Goal: Communication & Community: Answer question/provide support

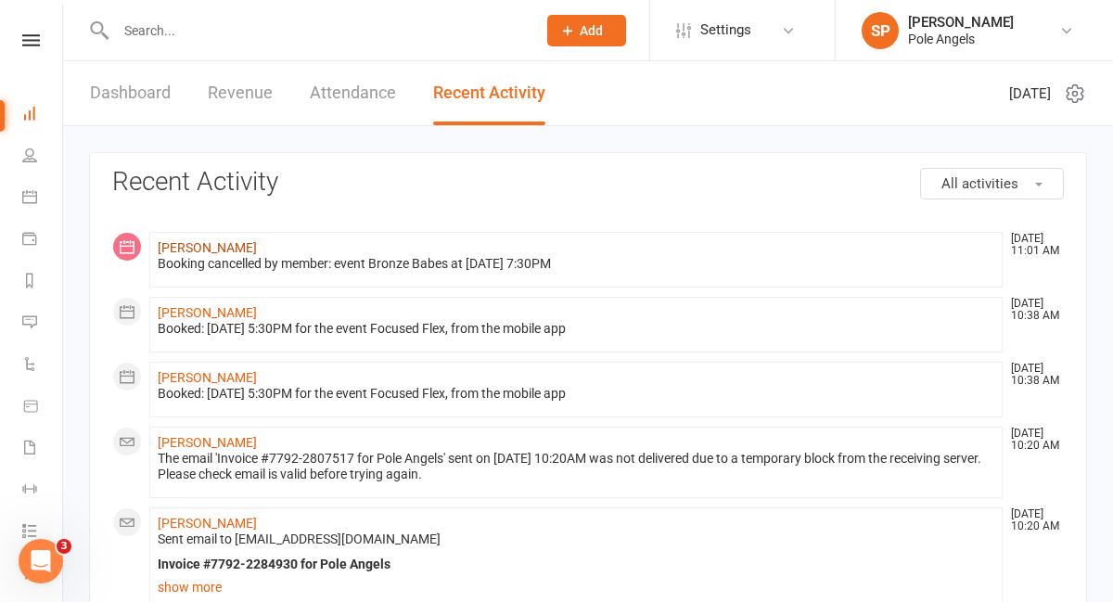
click at [200, 252] on link "[PERSON_NAME]" at bounding box center [207, 247] width 99 height 15
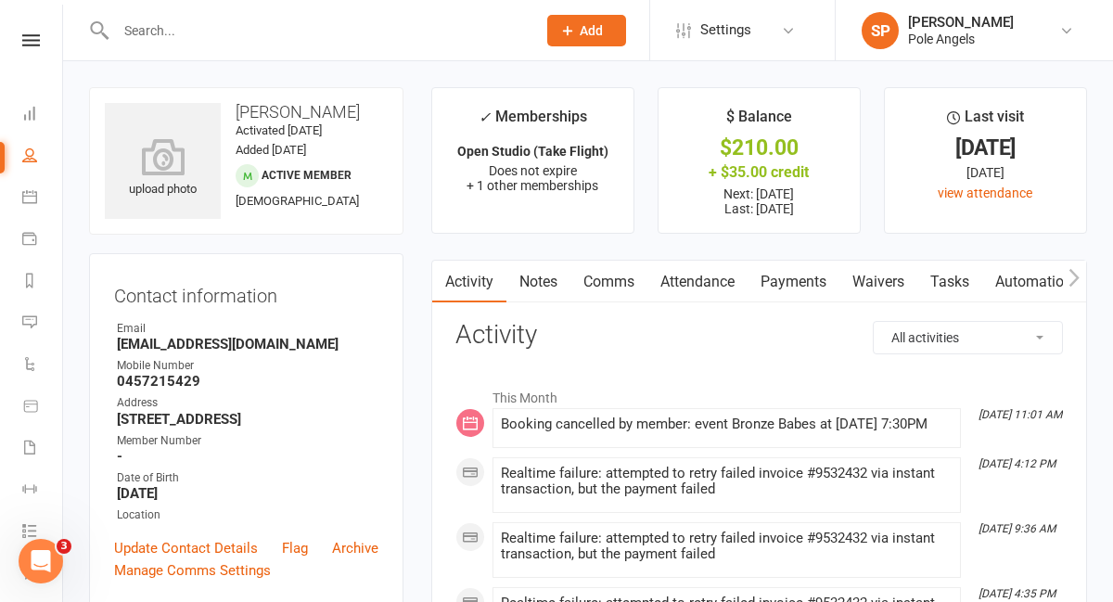
click at [792, 280] on link "Payments" at bounding box center [794, 282] width 92 height 43
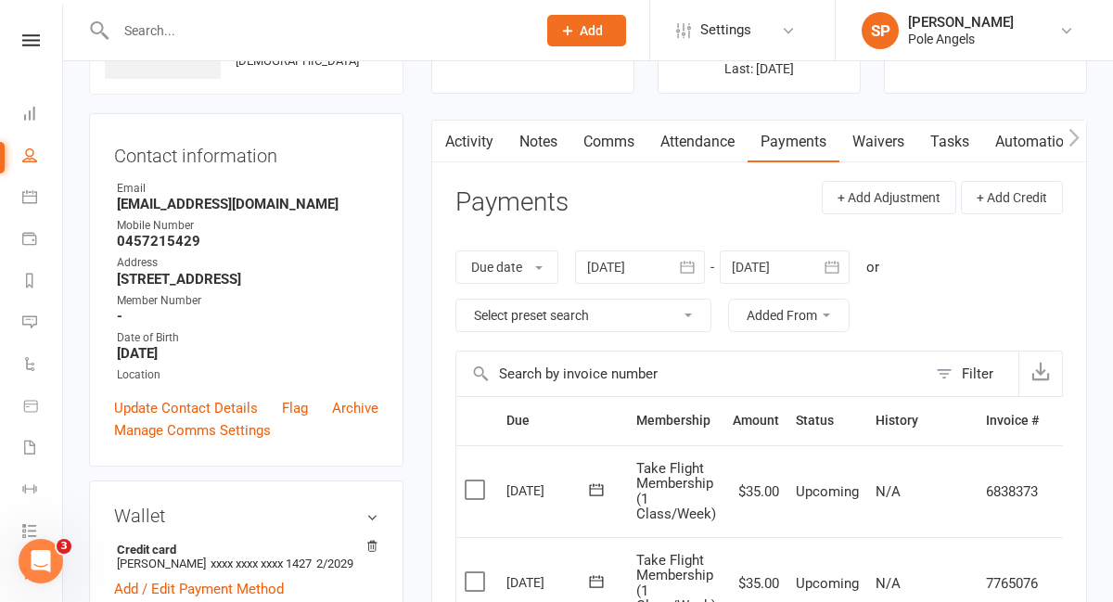
scroll to position [141, 0]
click at [137, 339] on ul "Owner Email [EMAIL_ADDRESS][DOMAIN_NAME] Mobile Number [PHONE_NUMBER] Address […" at bounding box center [246, 281] width 264 height 204
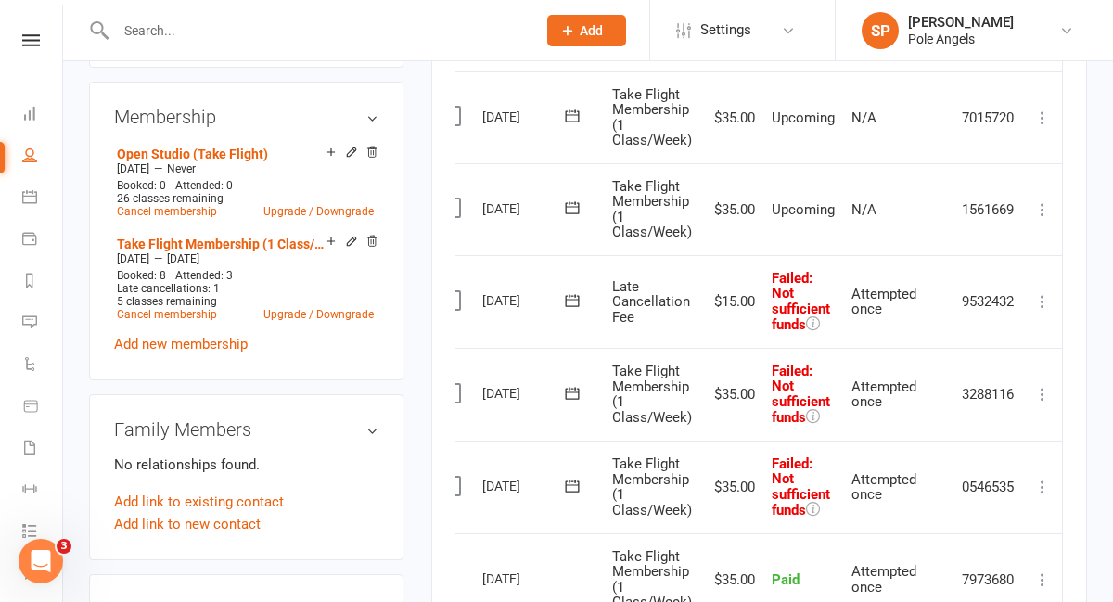
scroll to position [747, 0]
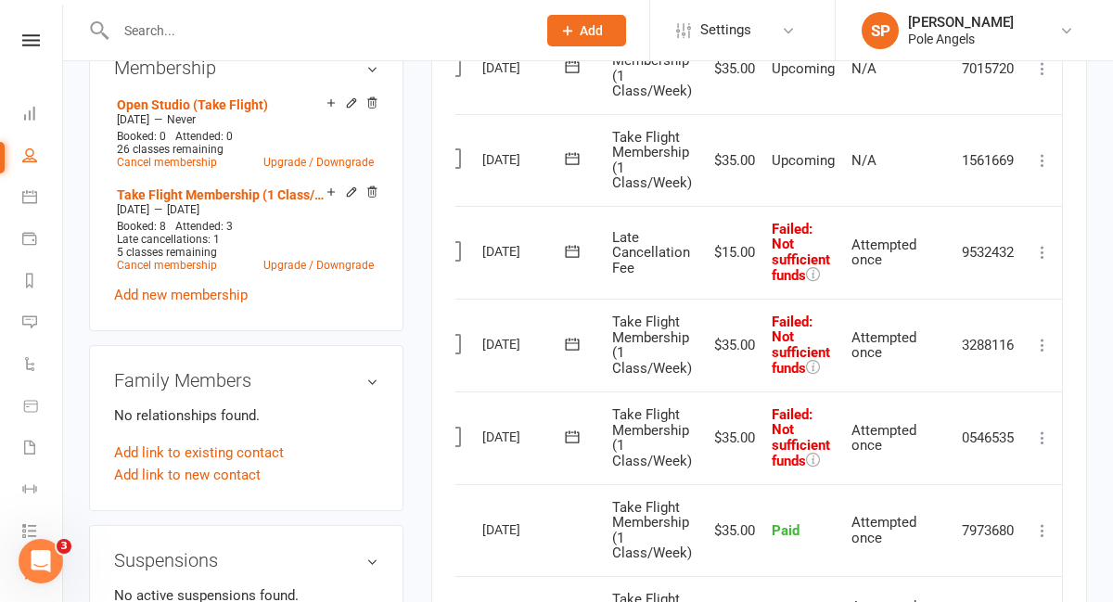
click at [168, 25] on input "text" at bounding box center [316, 31] width 413 height 26
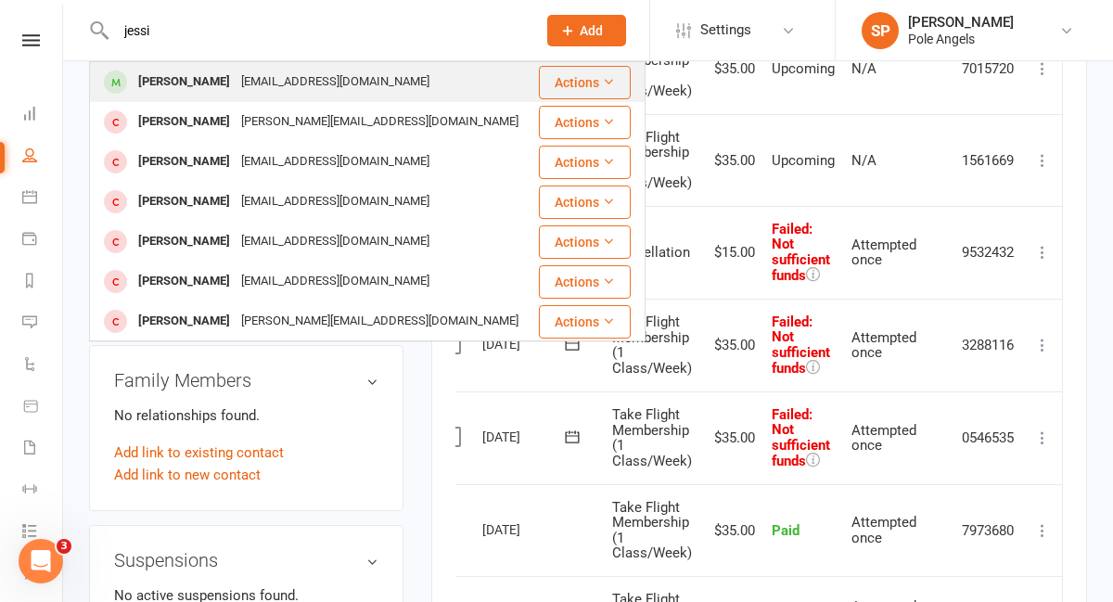
type input "jessi"
click at [202, 77] on div "[PERSON_NAME]" at bounding box center [184, 82] width 103 height 27
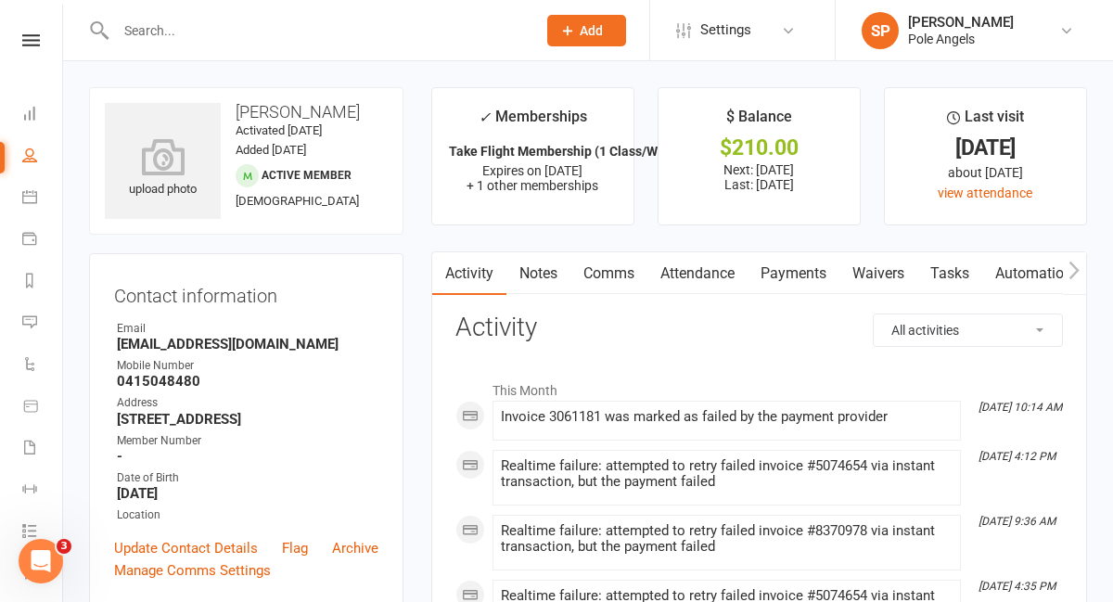
click at [786, 270] on link "Payments" at bounding box center [794, 273] width 92 height 43
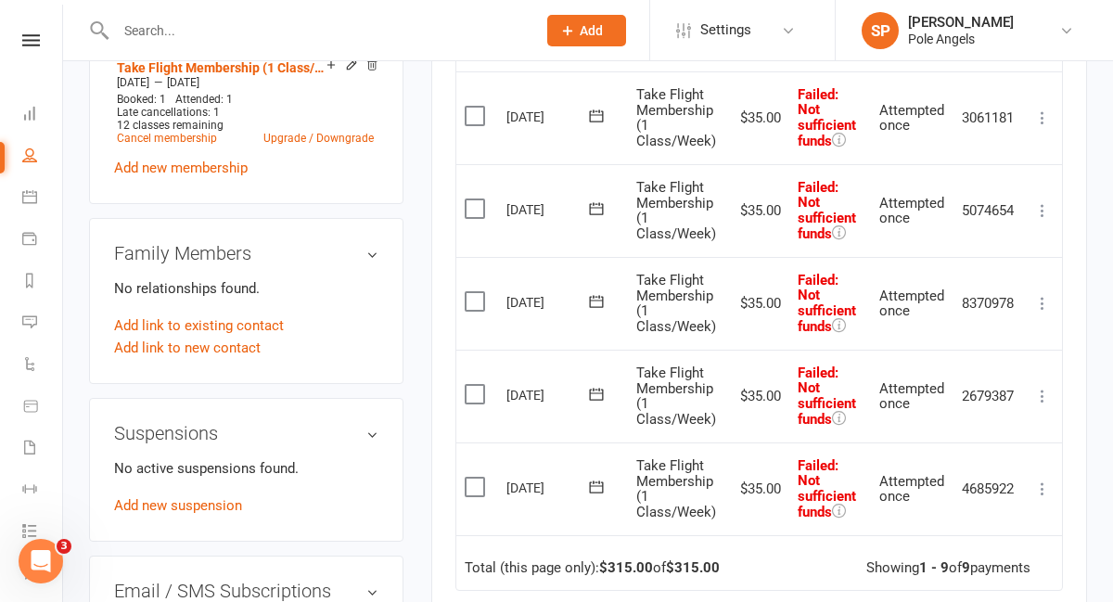
scroll to position [837, 0]
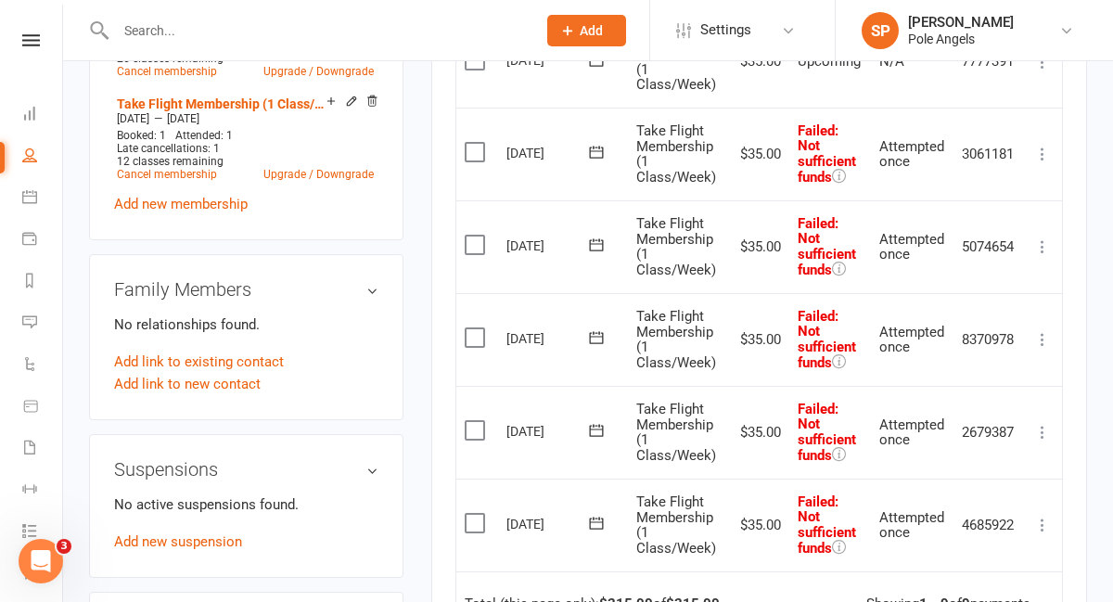
click at [135, 25] on input "text" at bounding box center [316, 31] width 413 height 26
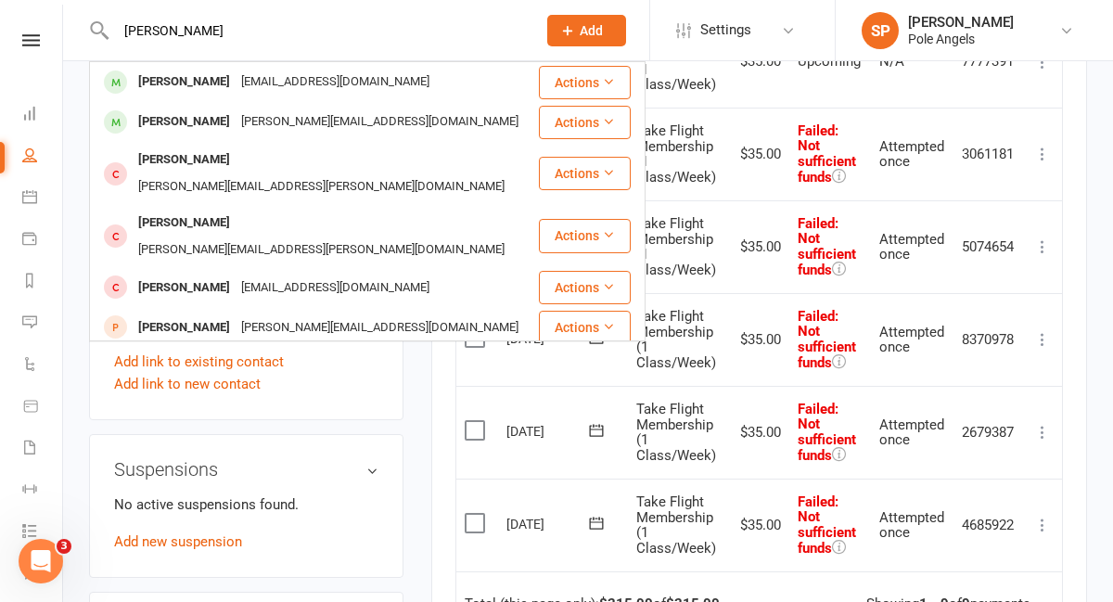
type input "[PERSON_NAME]"
click at [147, 93] on div "[PERSON_NAME]" at bounding box center [184, 82] width 103 height 27
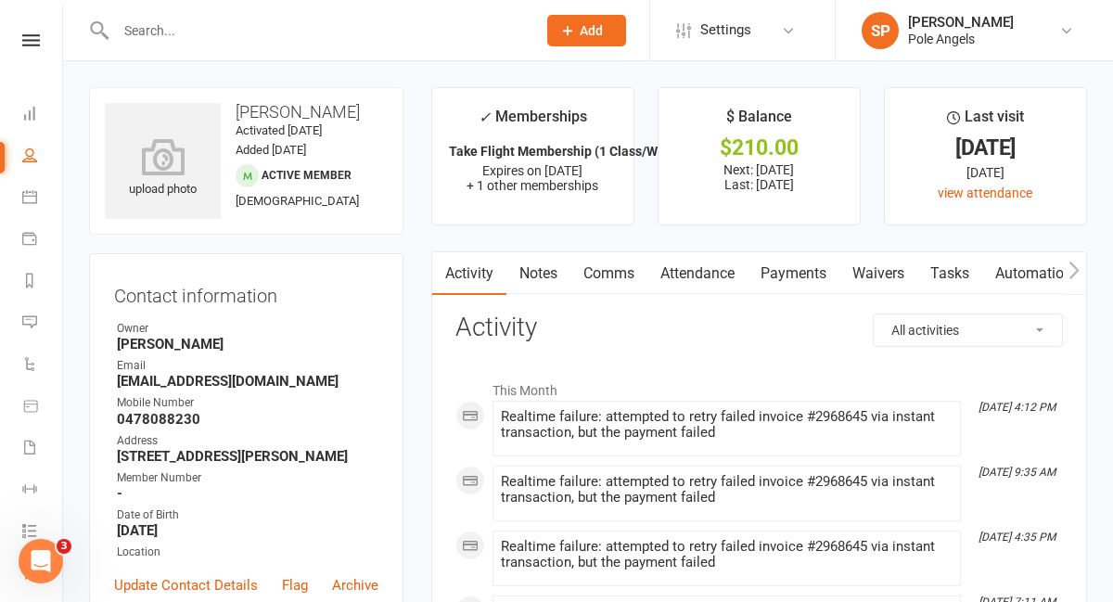
click at [813, 267] on link "Payments" at bounding box center [794, 273] width 92 height 43
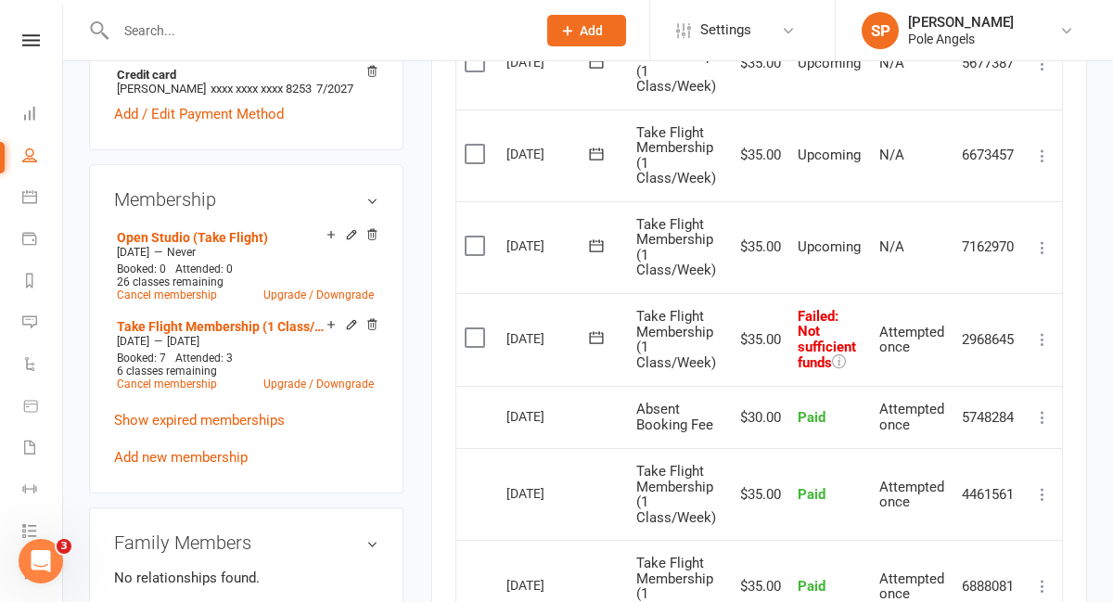
scroll to position [651, 0]
click at [1042, 345] on icon at bounding box center [1042, 340] width 19 height 19
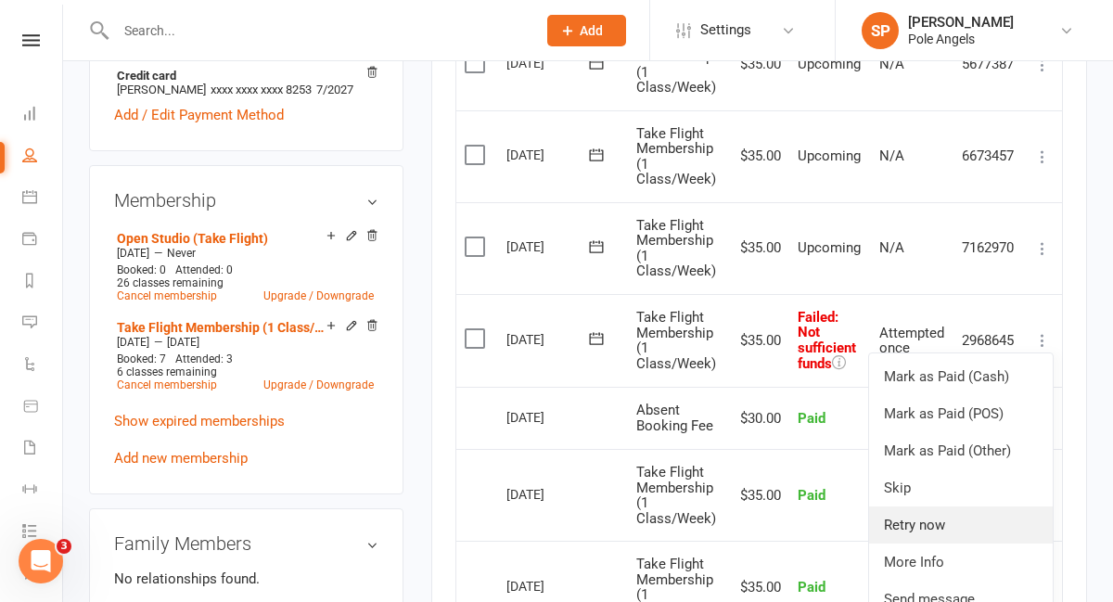
click at [939, 524] on link "Retry now" at bounding box center [961, 524] width 184 height 37
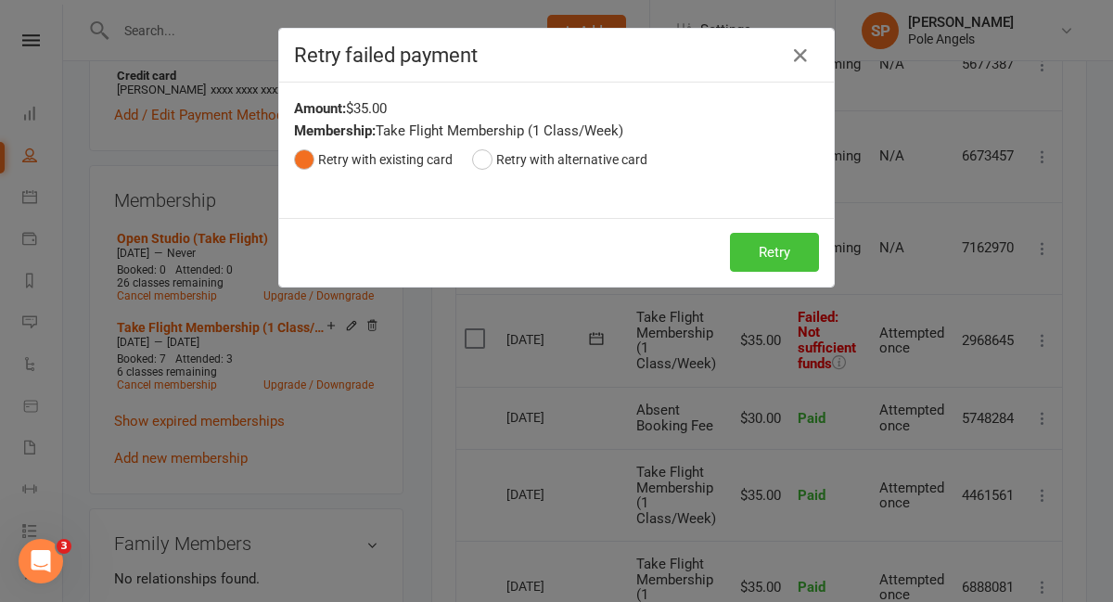
click at [767, 258] on button "Retry" at bounding box center [774, 252] width 89 height 39
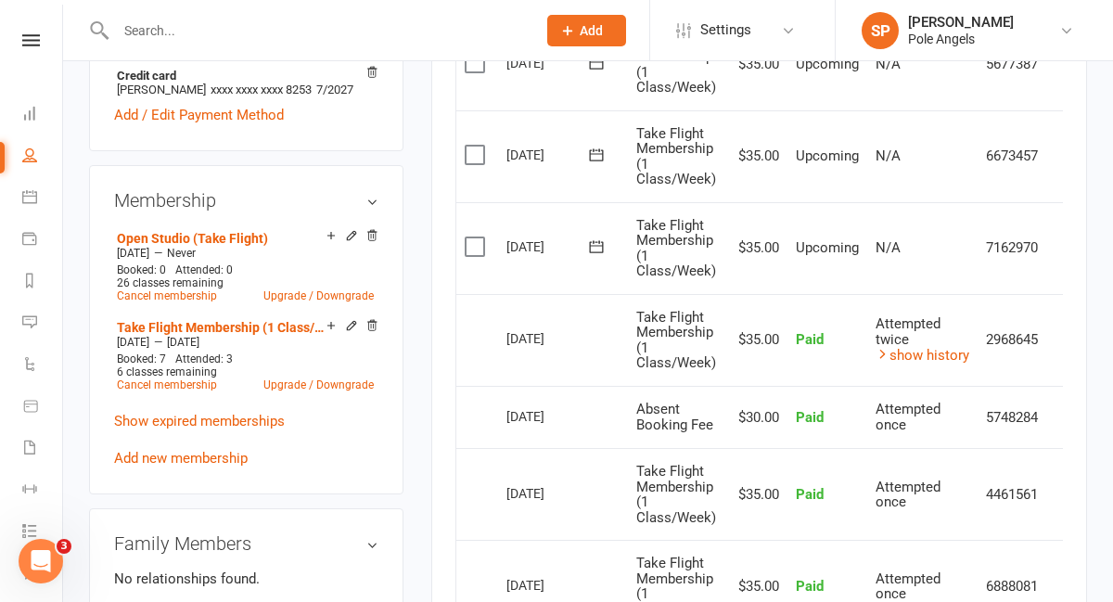
click at [331, 27] on input "text" at bounding box center [316, 31] width 413 height 26
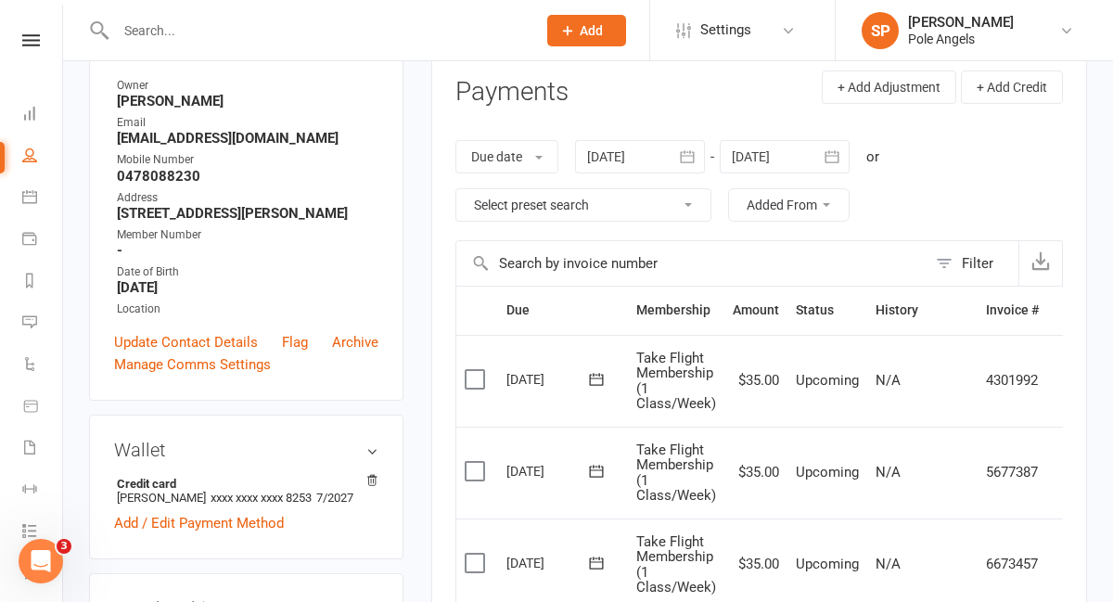
scroll to position [0, 0]
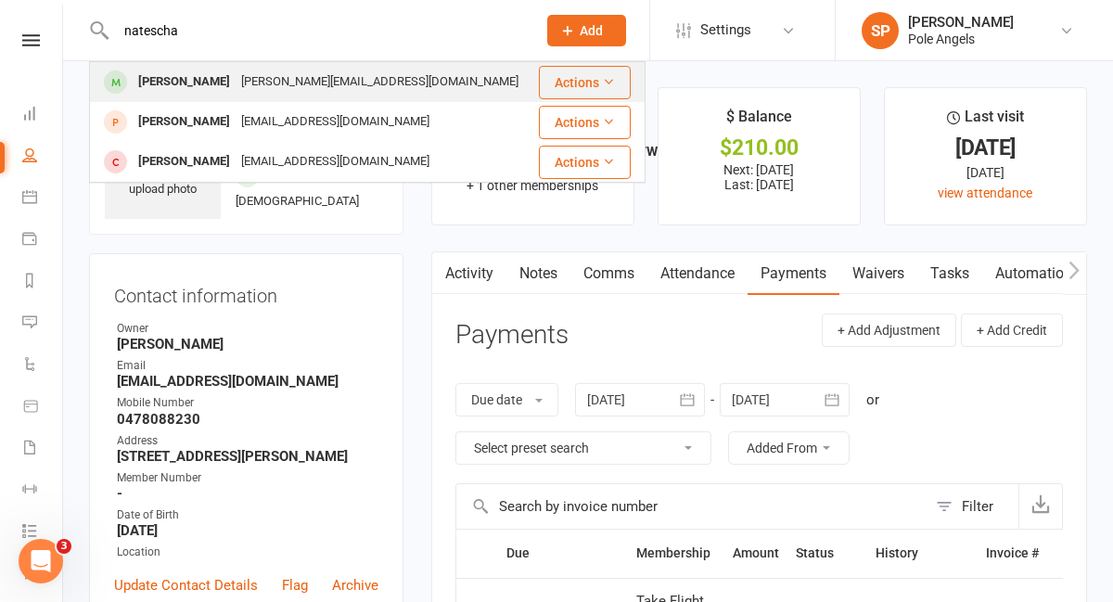
type input "natescha"
click at [172, 85] on div "[PERSON_NAME]" at bounding box center [184, 82] width 103 height 27
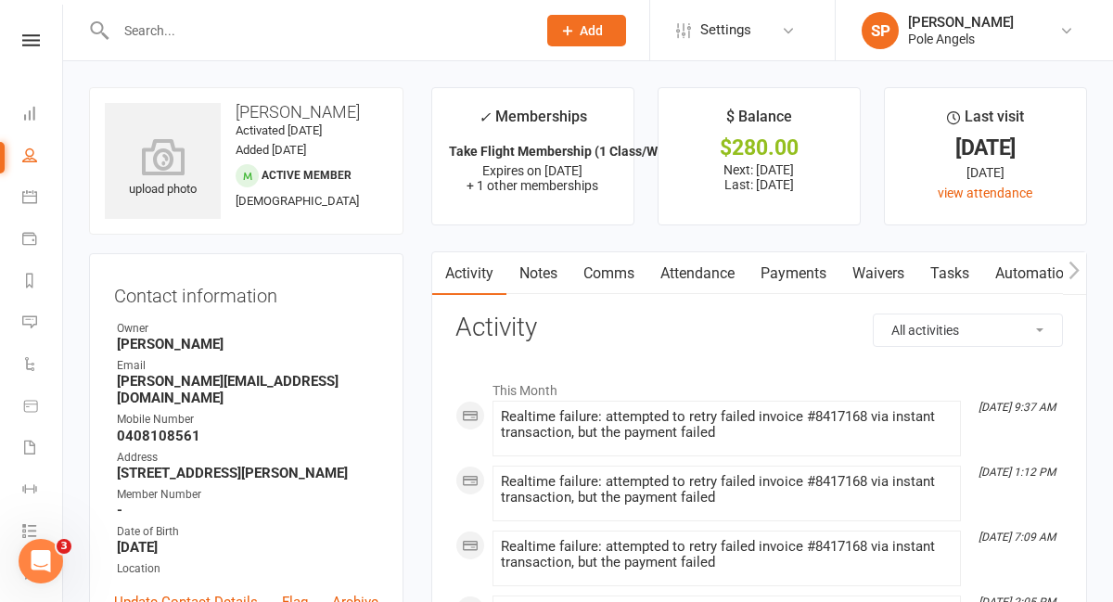
click at [801, 271] on link "Payments" at bounding box center [794, 273] width 92 height 43
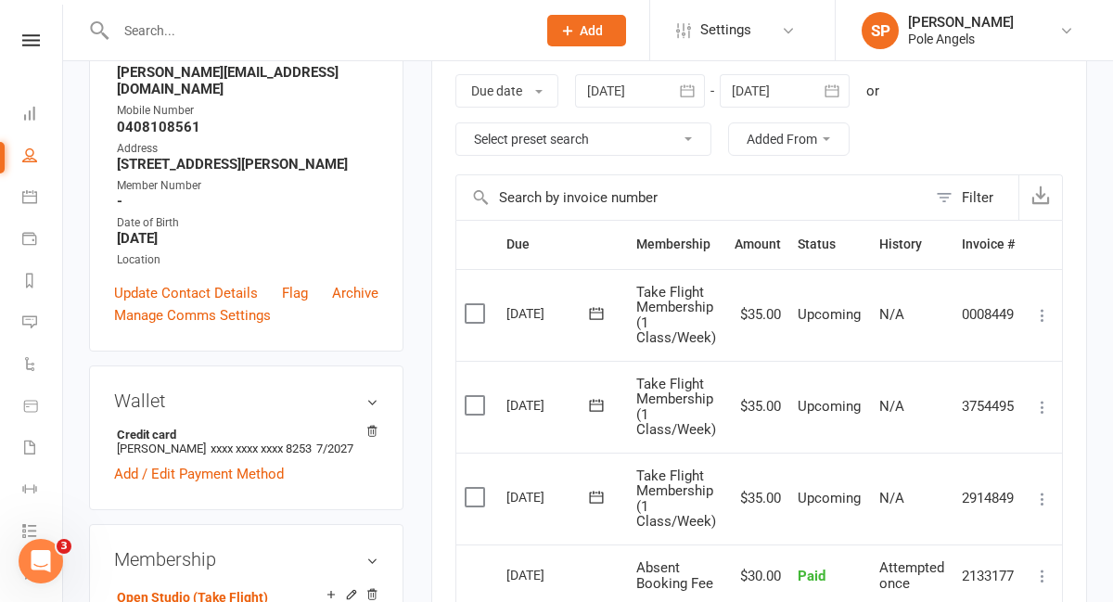
scroll to position [666, 0]
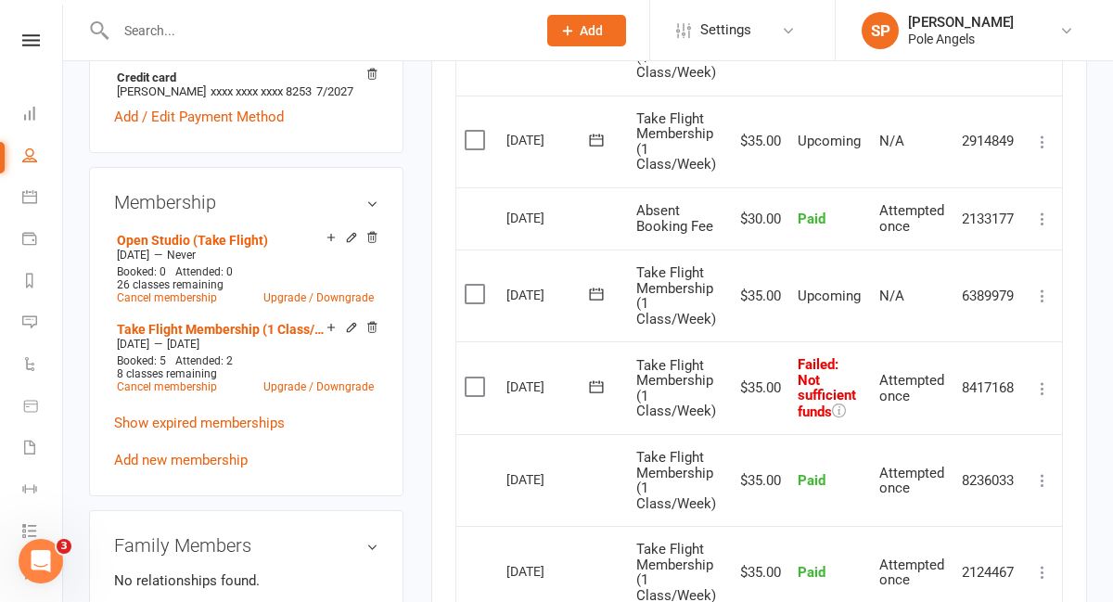
click at [1043, 385] on icon at bounding box center [1042, 388] width 19 height 19
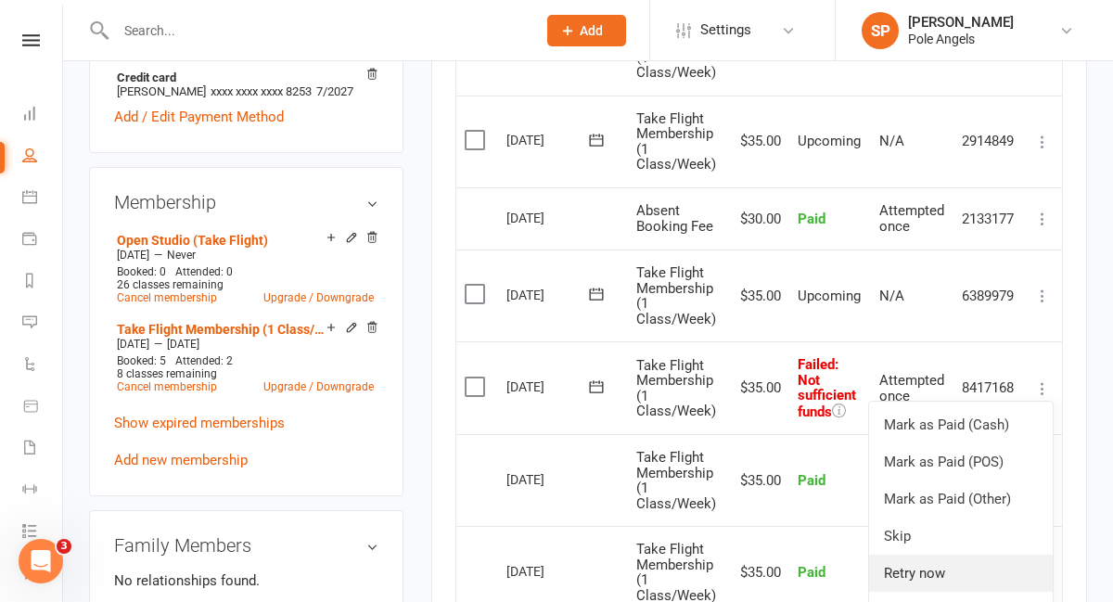
click at [905, 565] on link "Retry now" at bounding box center [961, 573] width 184 height 37
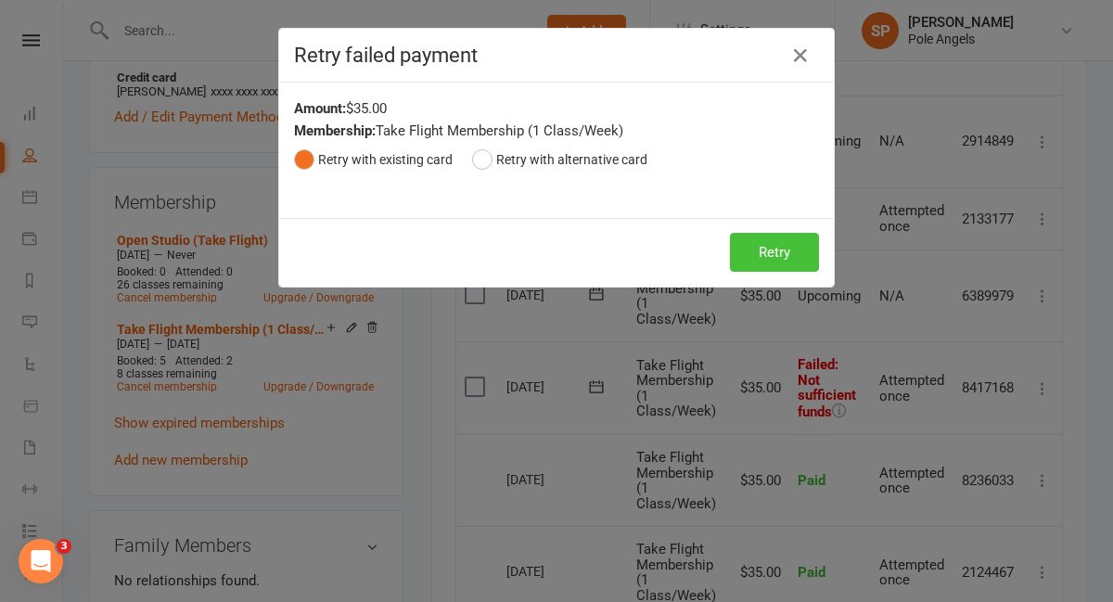
click at [769, 255] on button "Retry" at bounding box center [774, 252] width 89 height 39
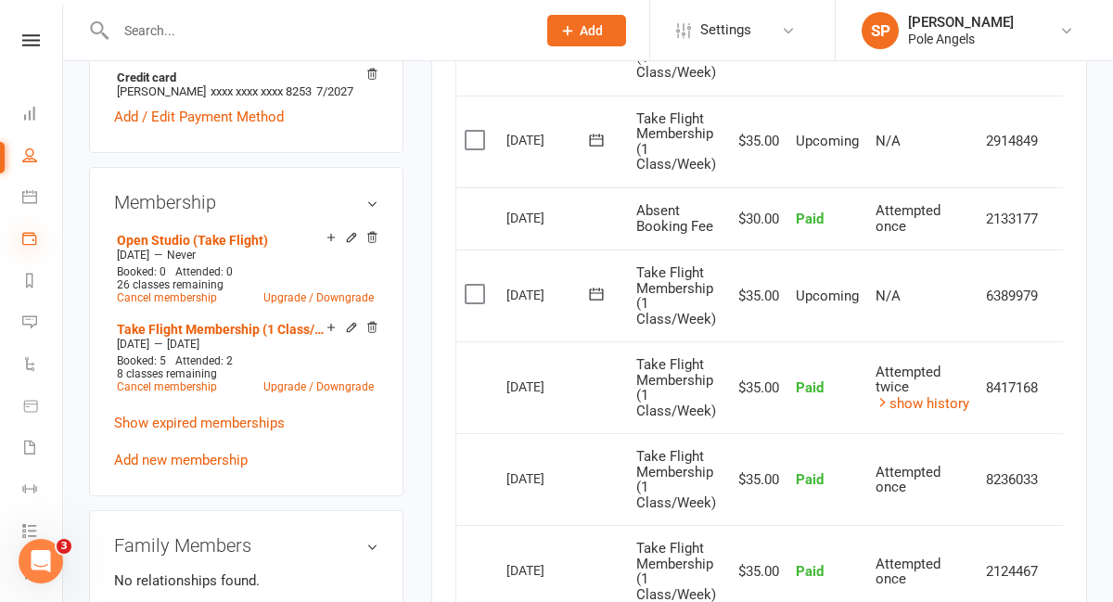
click at [30, 245] on icon at bounding box center [29, 238] width 15 height 15
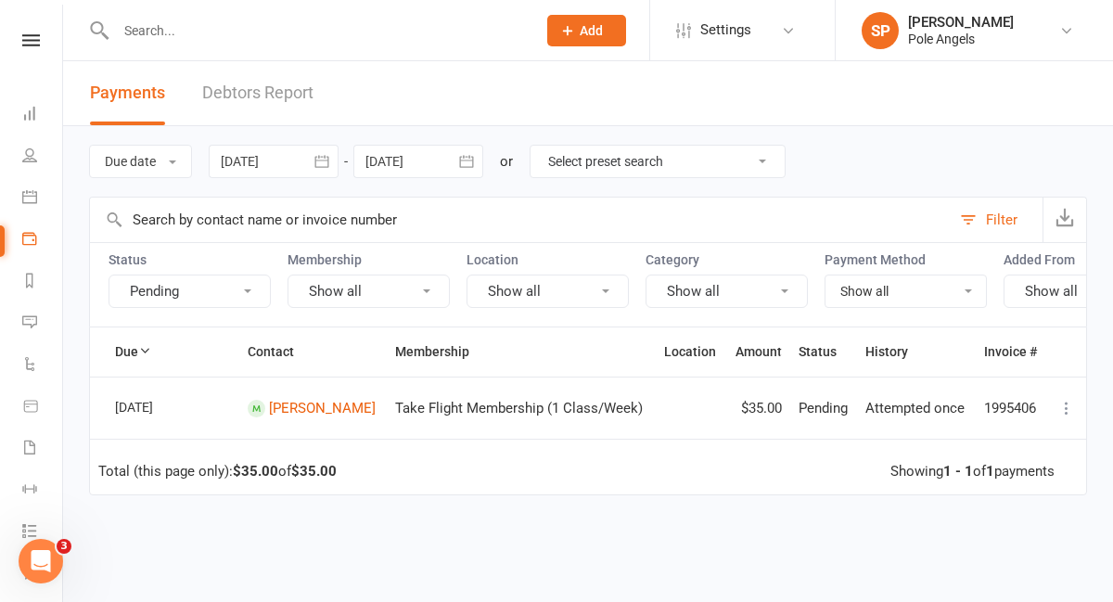
click at [585, 169] on select "Select preset search All failures All skipped payments All pending payments Suc…" at bounding box center [657, 162] width 254 height 32
select select "0"
click at [544, 146] on select "Select preset search All failures All skipped payments All pending payments Suc…" at bounding box center [657, 162] width 254 height 32
type input "[DATE]"
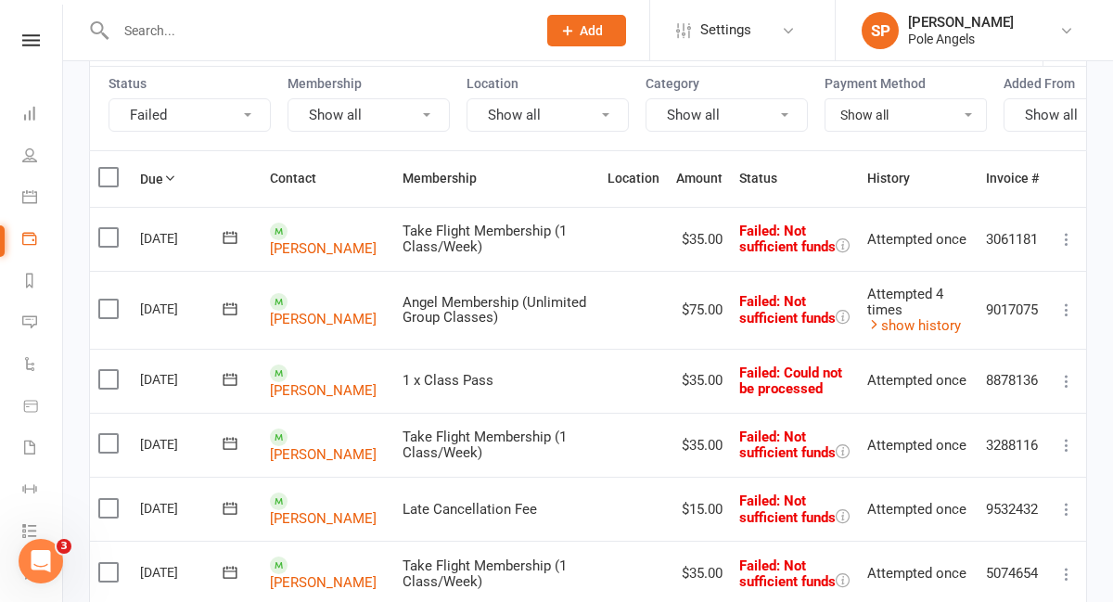
scroll to position [168, 0]
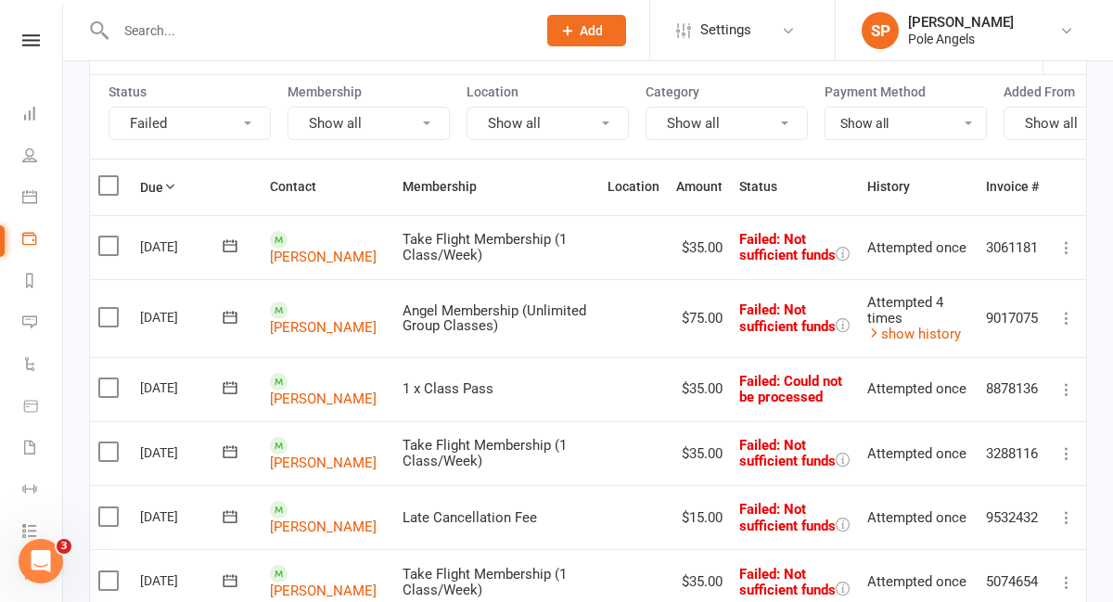
click at [1067, 319] on icon at bounding box center [1066, 318] width 19 height 19
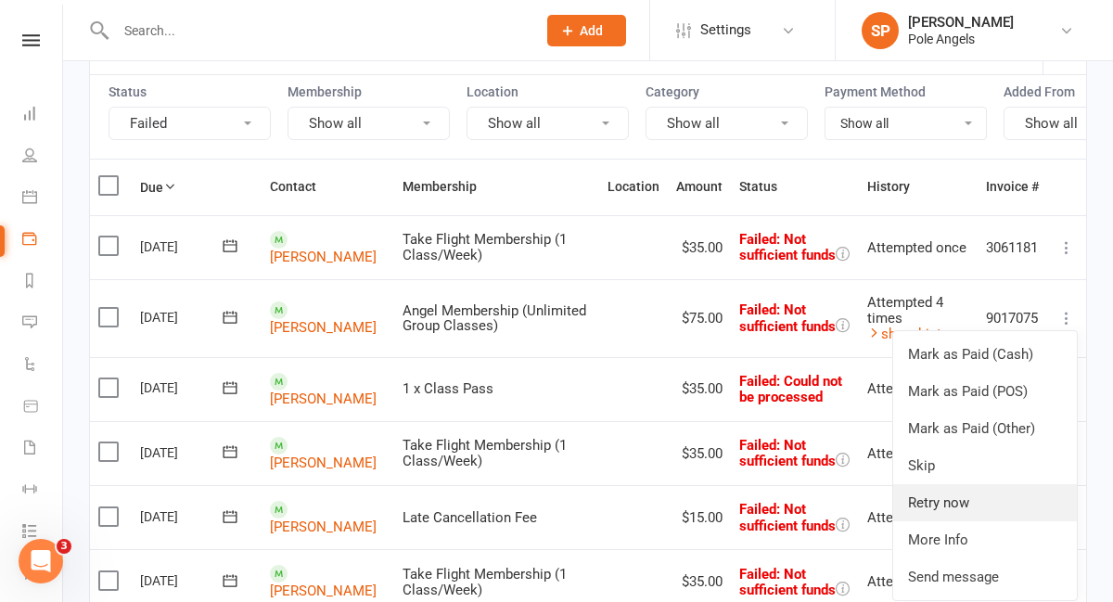
click at [937, 499] on link "Retry now" at bounding box center [985, 502] width 184 height 37
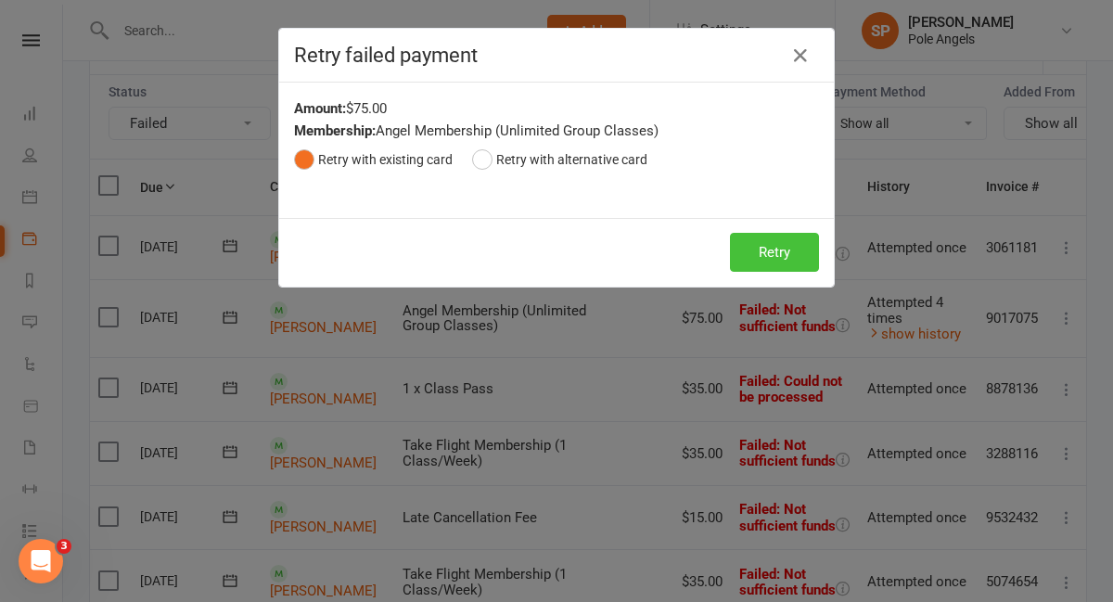
click at [784, 260] on button "Retry" at bounding box center [774, 252] width 89 height 39
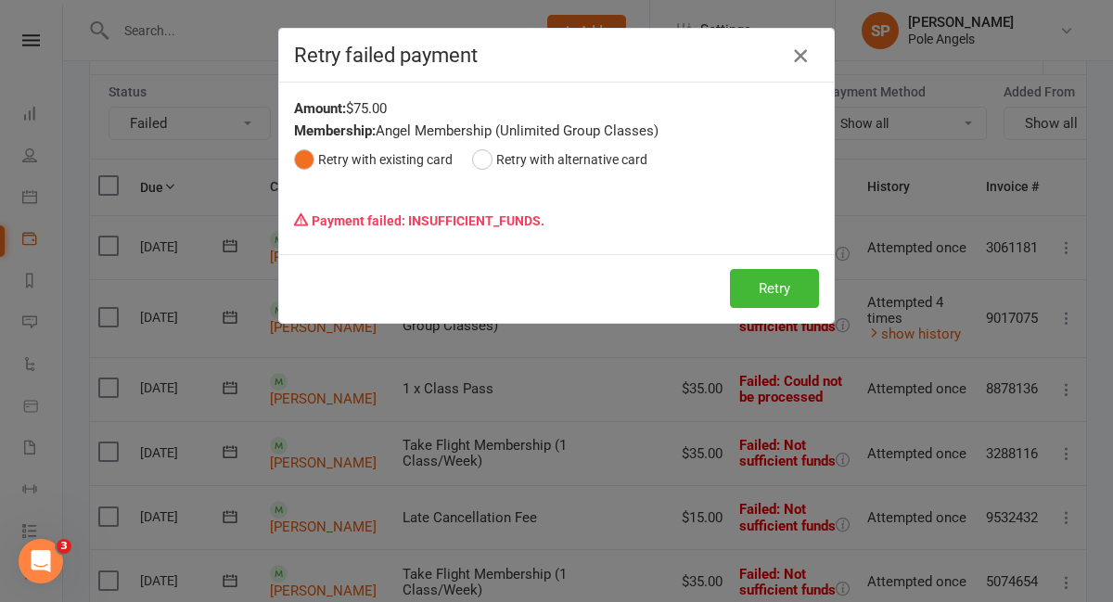
click at [808, 54] on icon "button" at bounding box center [800, 56] width 22 height 22
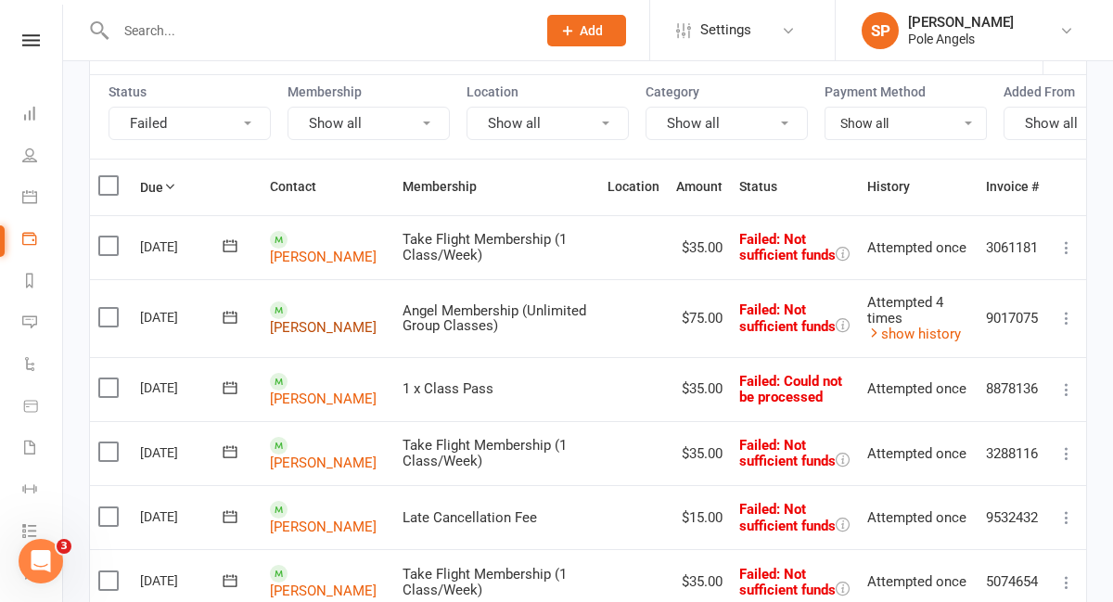
click at [302, 319] on link "[PERSON_NAME]" at bounding box center [323, 327] width 107 height 17
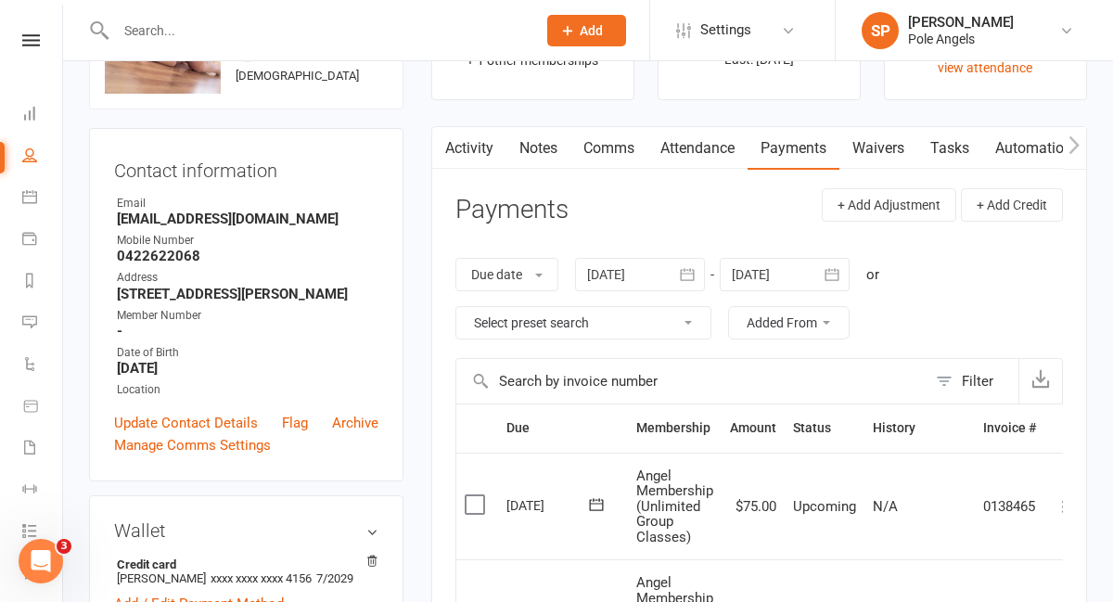
scroll to position [109, 0]
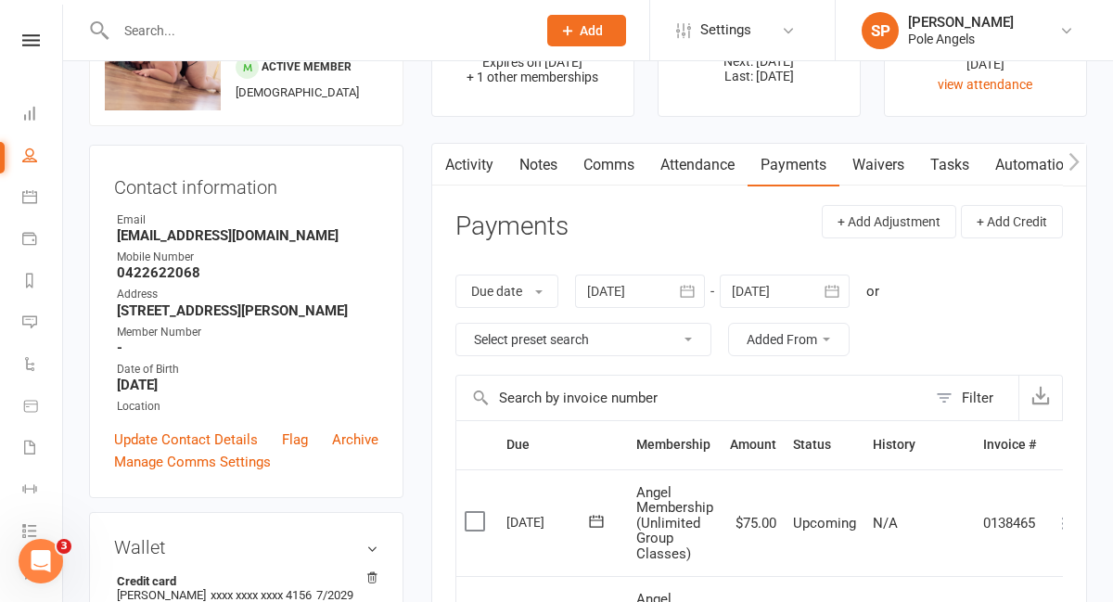
click at [468, 170] on link "Activity" at bounding box center [469, 165] width 74 height 43
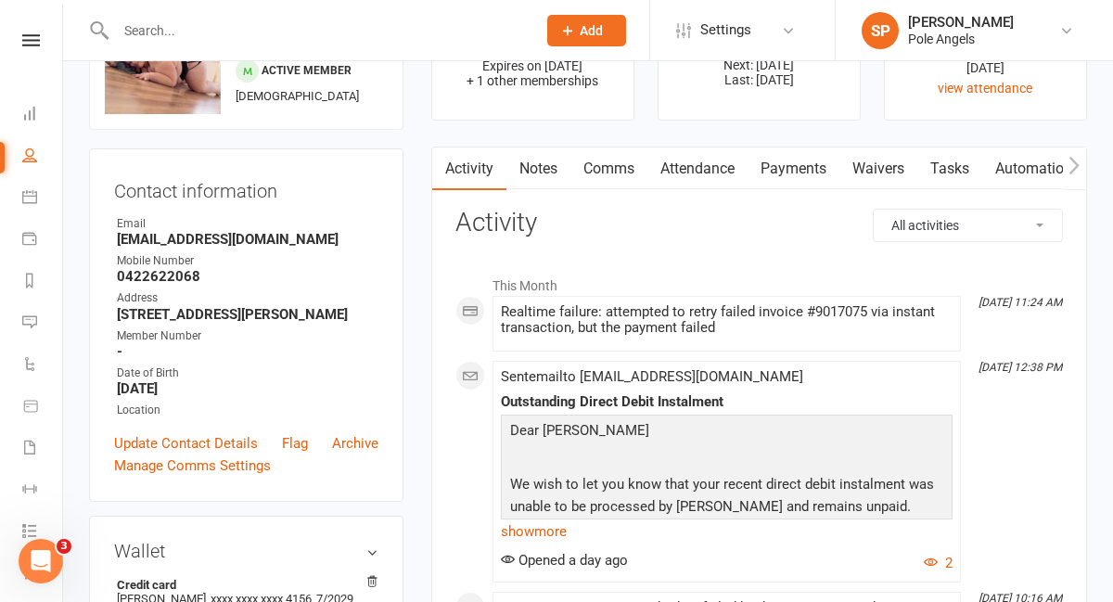
scroll to position [106, 0]
click at [610, 174] on link "Comms" at bounding box center [608, 168] width 77 height 43
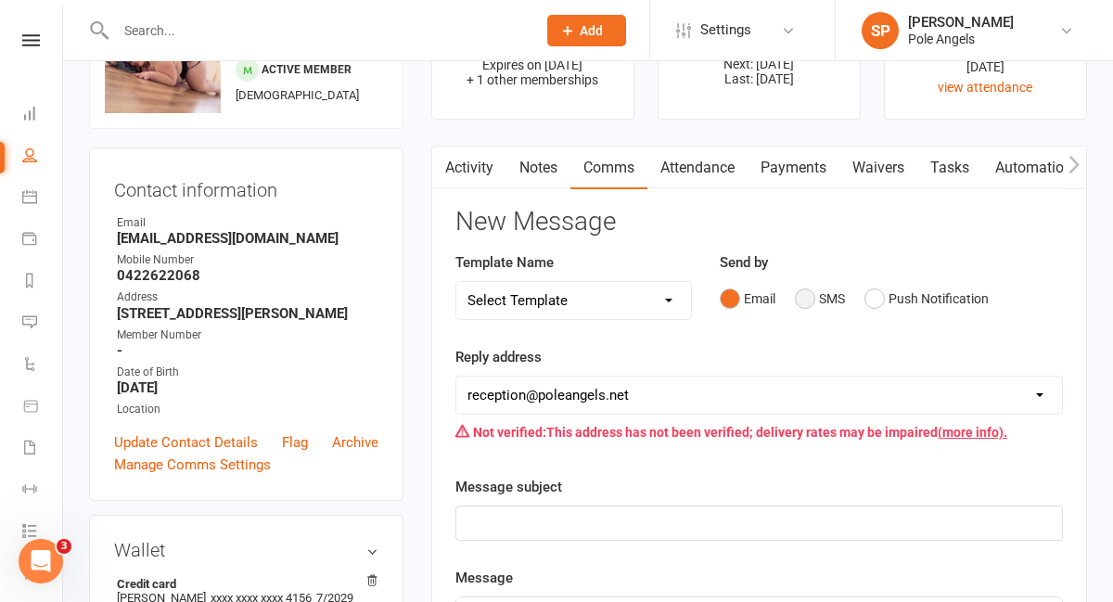
click at [816, 298] on button "SMS" at bounding box center [820, 298] width 50 height 35
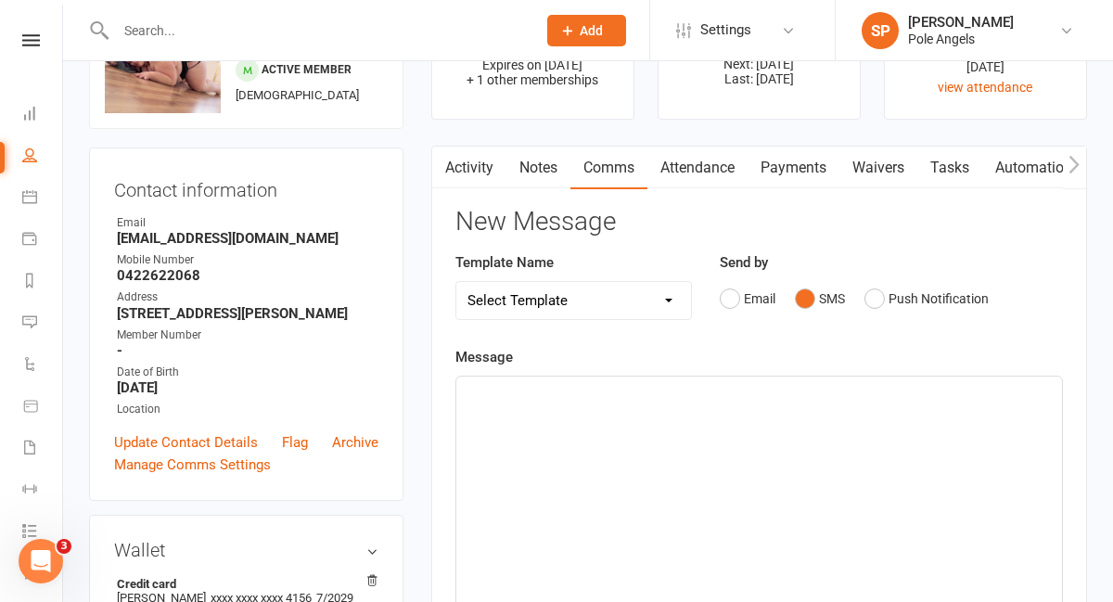
click at [594, 294] on select "Select Template [Email] Confirmation of Class Booking [SMS] New Prospect Follow…" at bounding box center [574, 300] width 236 height 37
select select "5"
click at [456, 282] on select "Select Template [Email] Confirmation of Class Booking [SMS] New Prospect Follow…" at bounding box center [574, 300] width 236 height 37
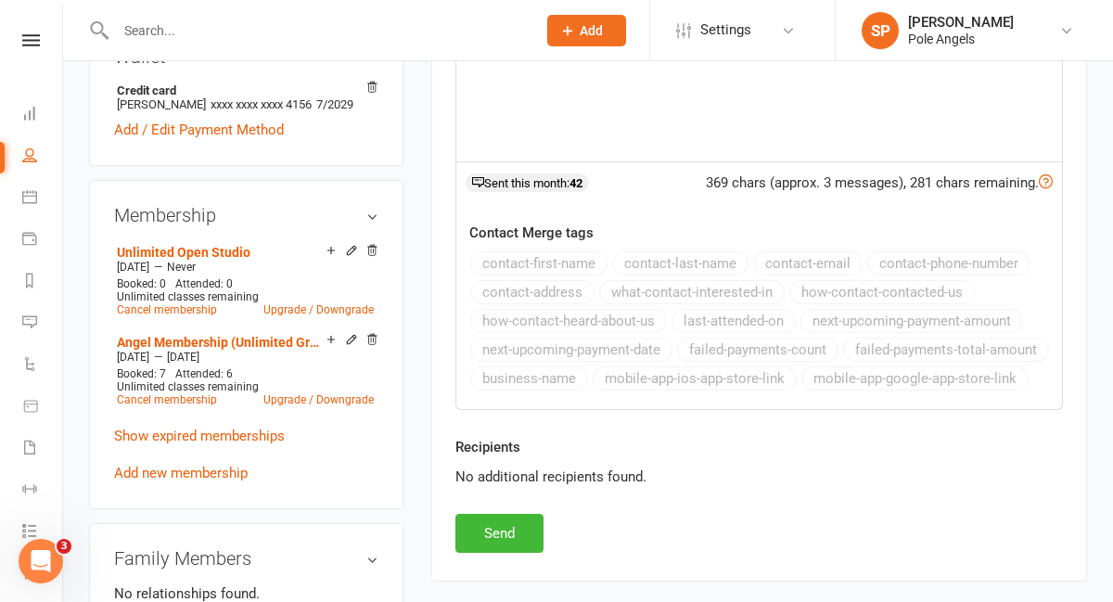
scroll to position [600, 0]
click at [505, 528] on button "Send" at bounding box center [499, 532] width 88 height 39
select select
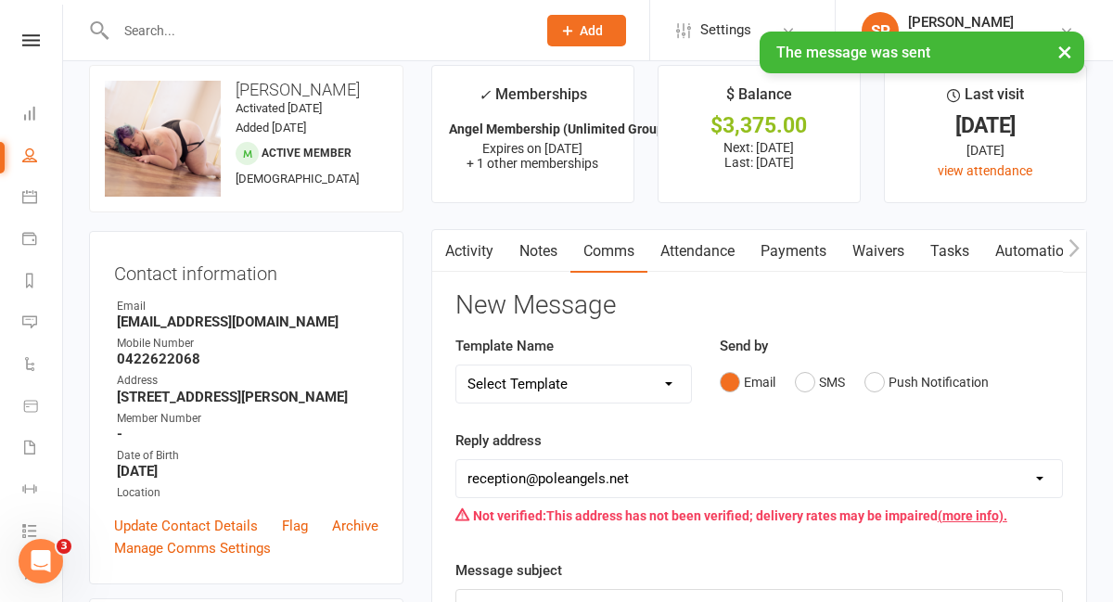
scroll to position [5, 0]
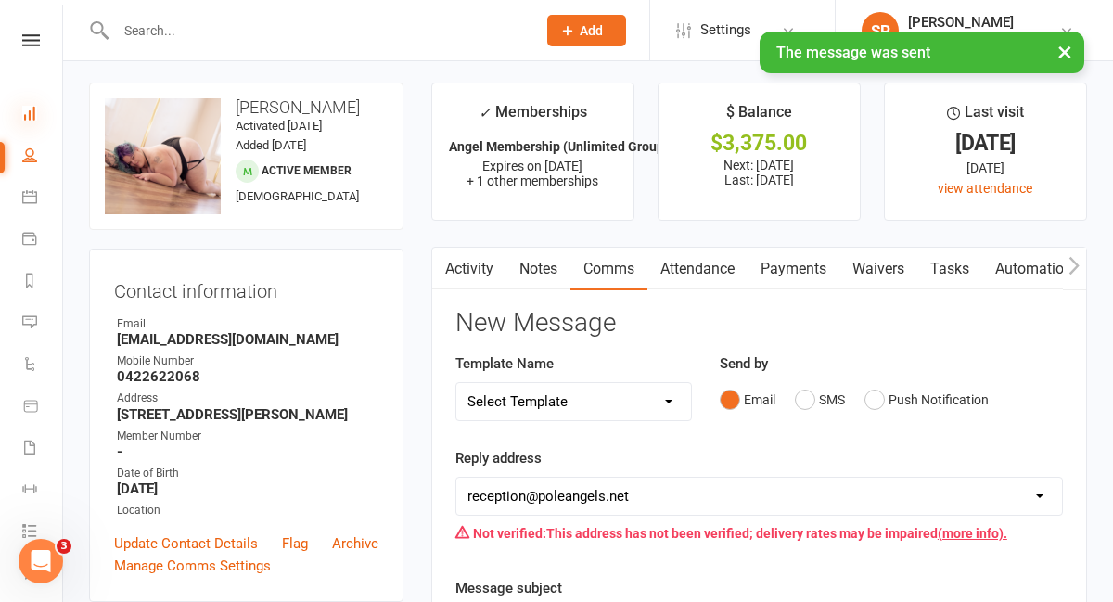
click at [26, 115] on icon at bounding box center [29, 113] width 15 height 15
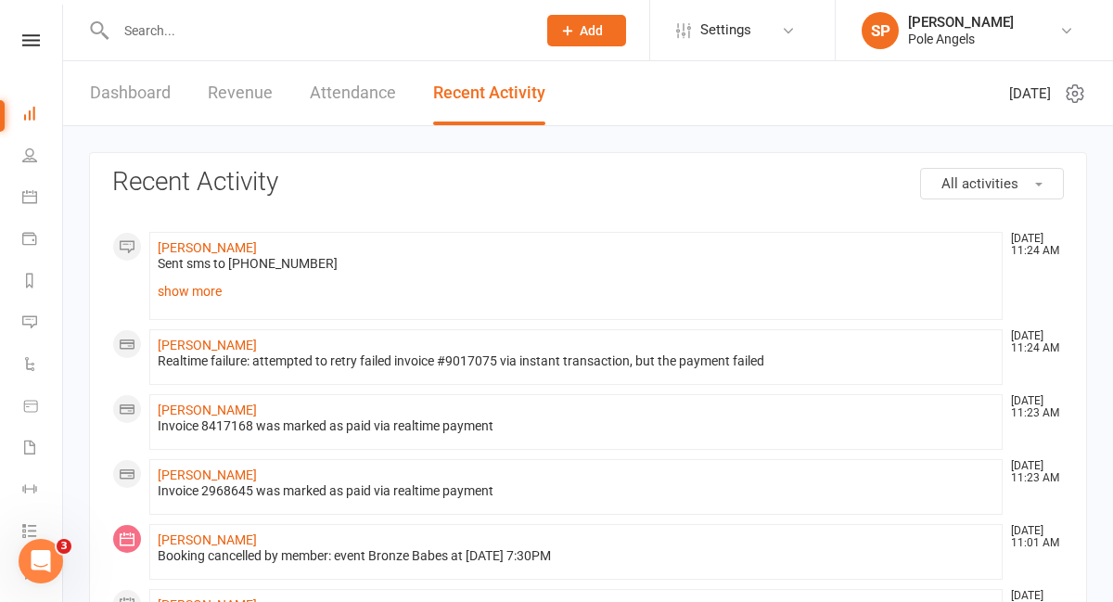
click at [155, 33] on input "text" at bounding box center [316, 31] width 413 height 26
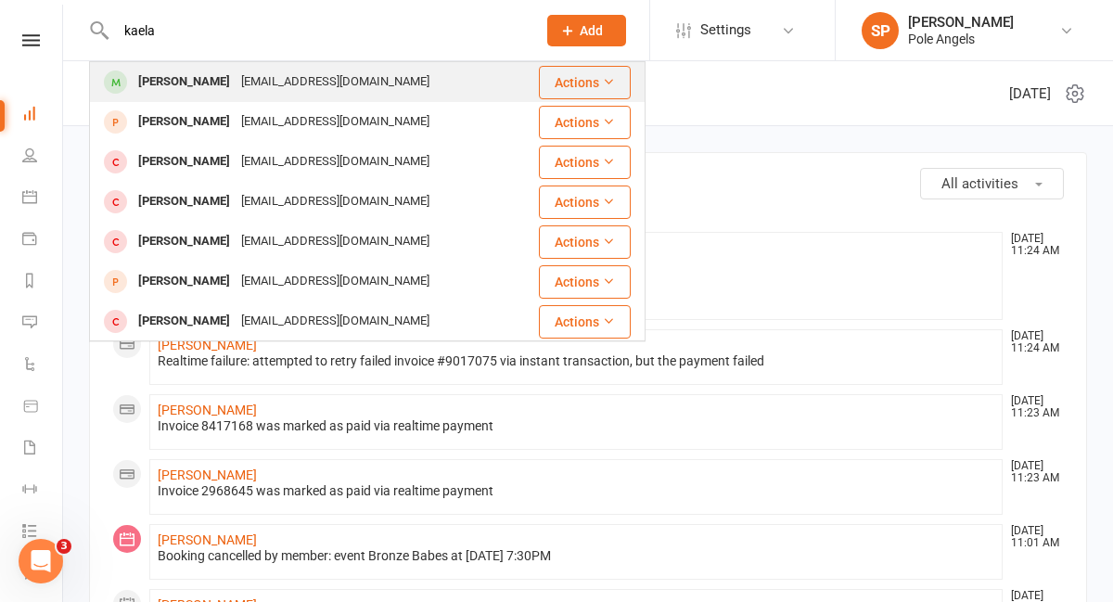
type input "kaela"
click at [151, 76] on div "[PERSON_NAME]" at bounding box center [184, 82] width 103 height 27
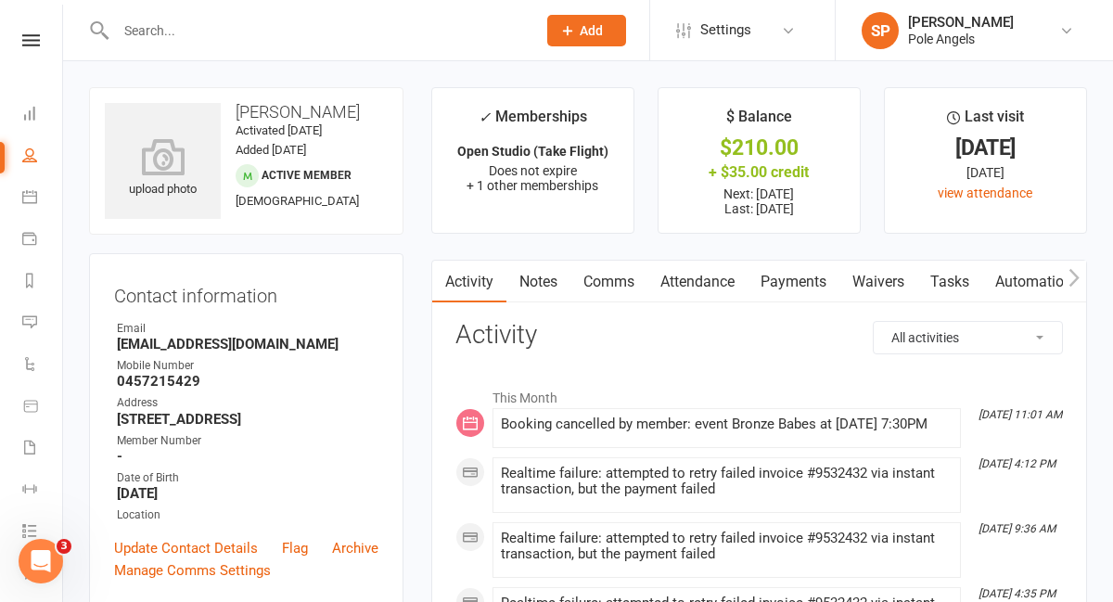
click at [602, 279] on link "Comms" at bounding box center [608, 282] width 77 height 43
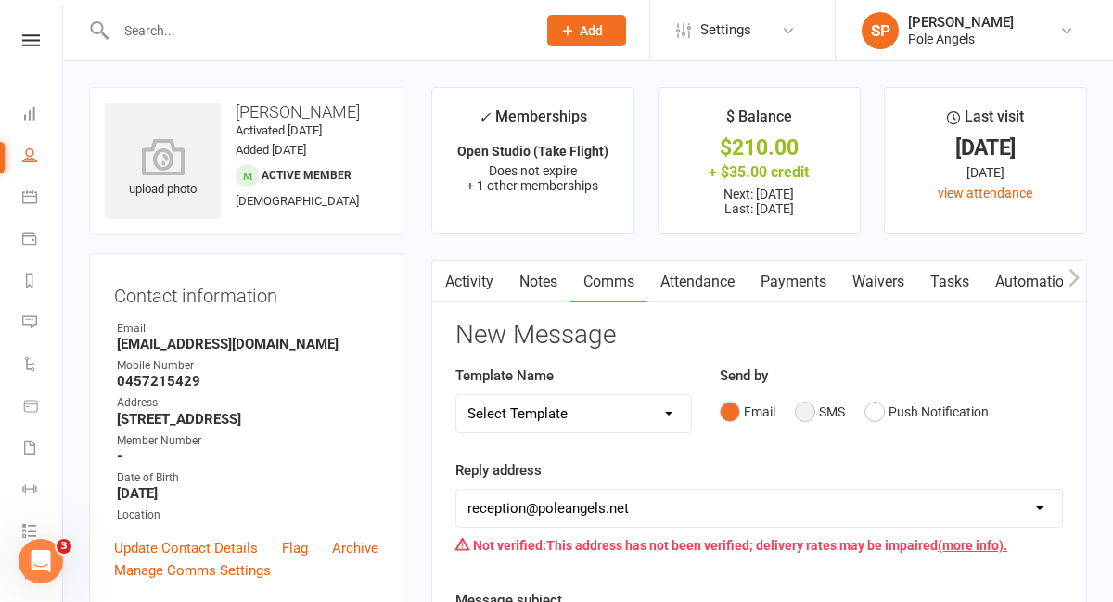
click at [803, 411] on button "SMS" at bounding box center [820, 411] width 50 height 35
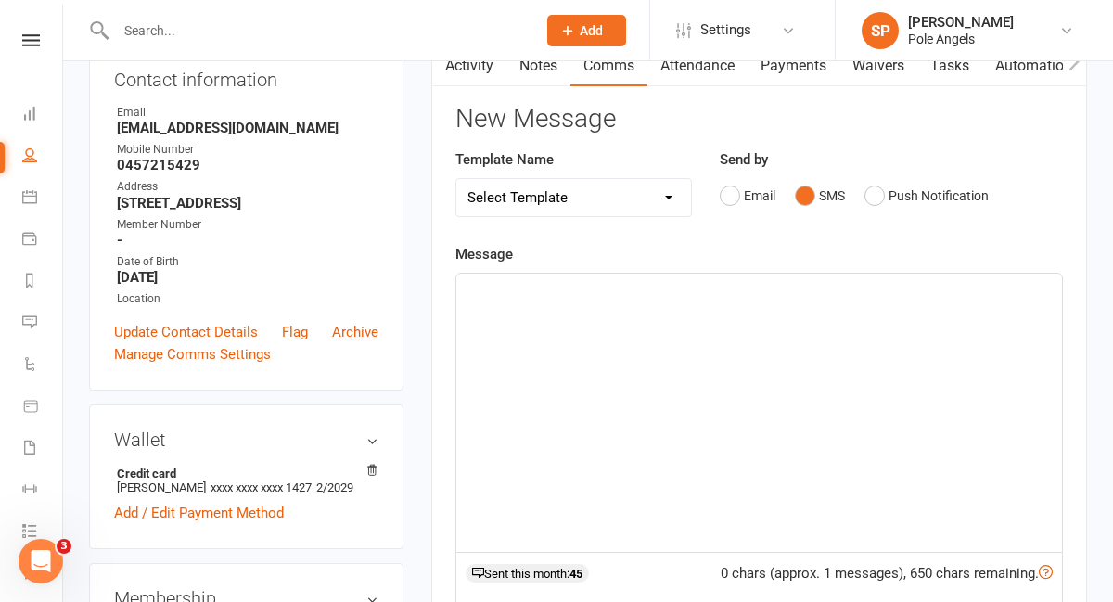
scroll to position [225, 0]
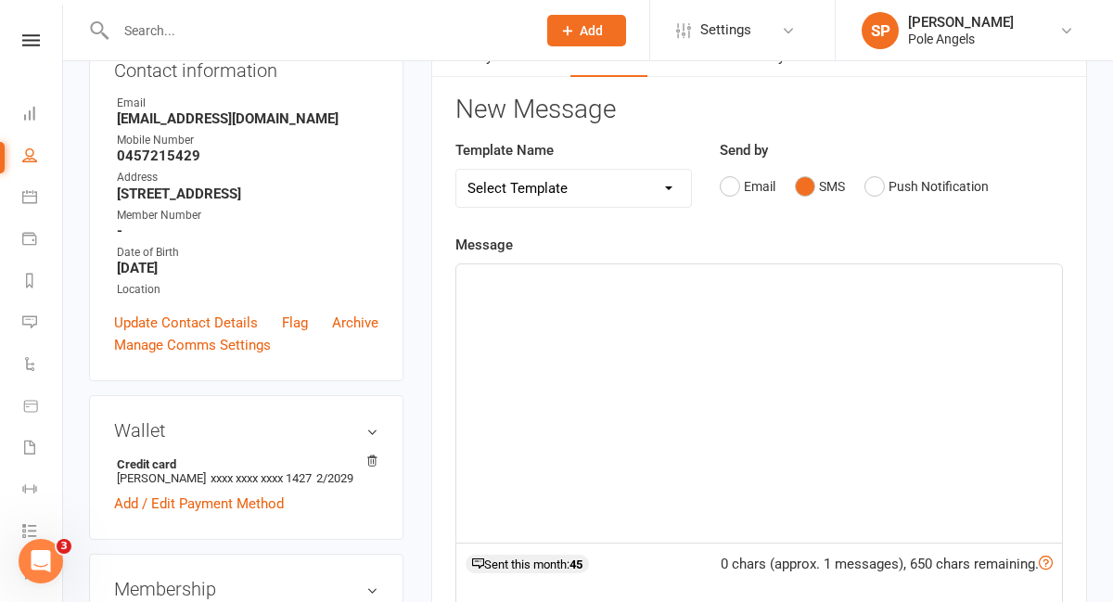
click at [670, 335] on div at bounding box center [759, 403] width 606 height 278
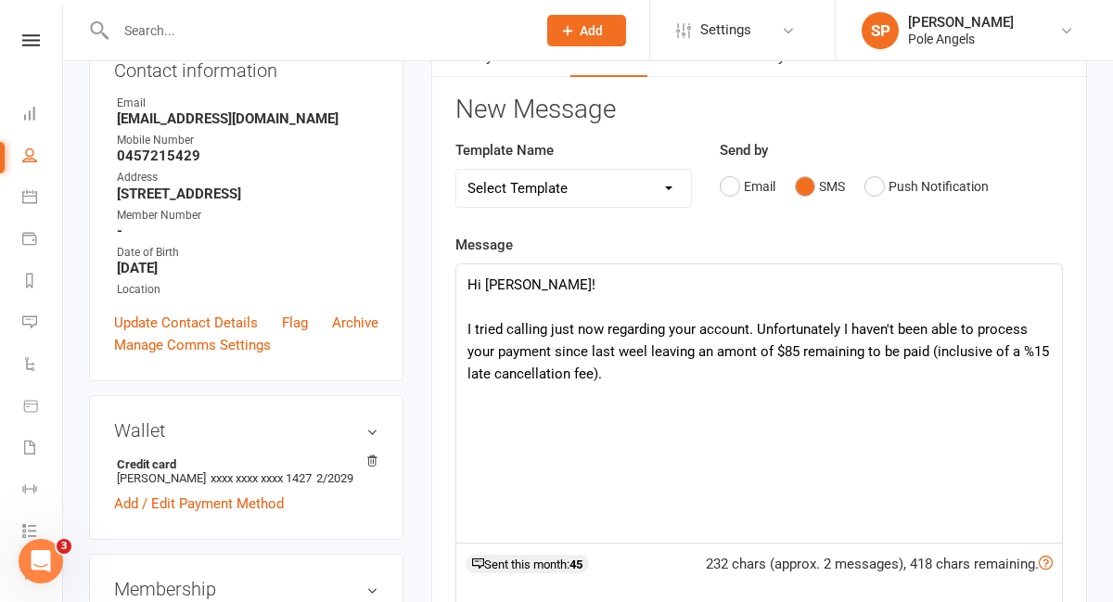
click at [645, 353] on p "I tried calling just now regarding your account. Unfortunately I haven't been a…" at bounding box center [758, 351] width 583 height 67
click at [743, 351] on p "I tried calling just now regarding your account. Unfortunately I haven't been a…" at bounding box center [758, 351] width 583 height 67
click at [477, 379] on p "I tried calling just now regarding your account. Unfortunately I haven't been a…" at bounding box center [758, 351] width 583 height 67
click at [655, 375] on p "I tried calling just now regarding your account. Unfortunately I haven't been a…" at bounding box center [758, 351] width 583 height 67
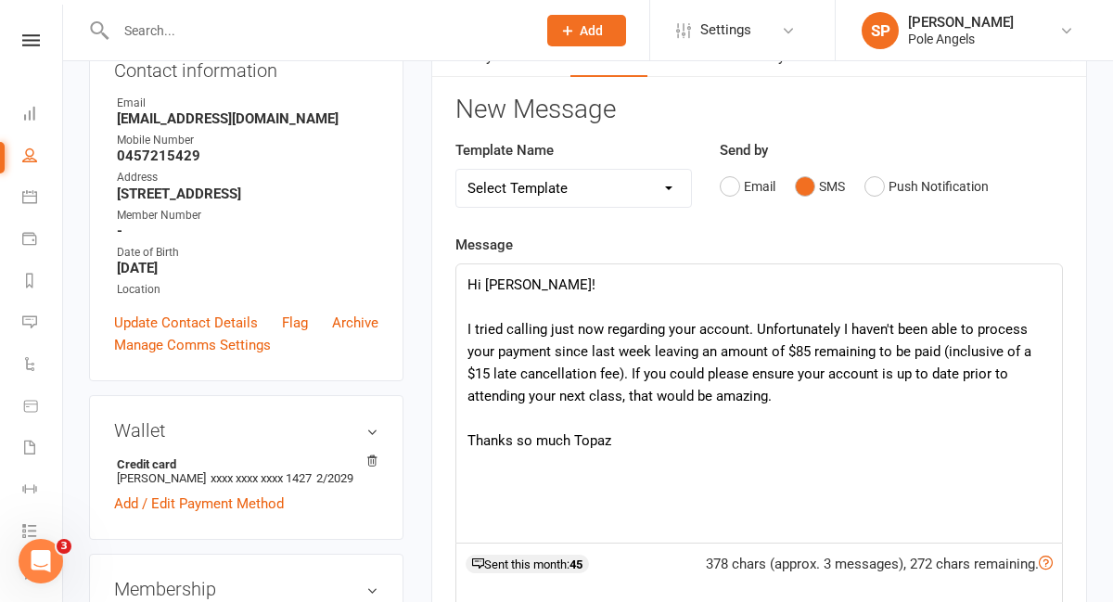
click at [566, 437] on p "Thanks so much Topaz" at bounding box center [758, 440] width 583 height 22
click at [548, 460] on p "Topaz" at bounding box center [758, 463] width 583 height 22
click at [799, 403] on p "I tried calling just now regarding your account. Unfortunately I haven't been a…" at bounding box center [758, 362] width 583 height 89
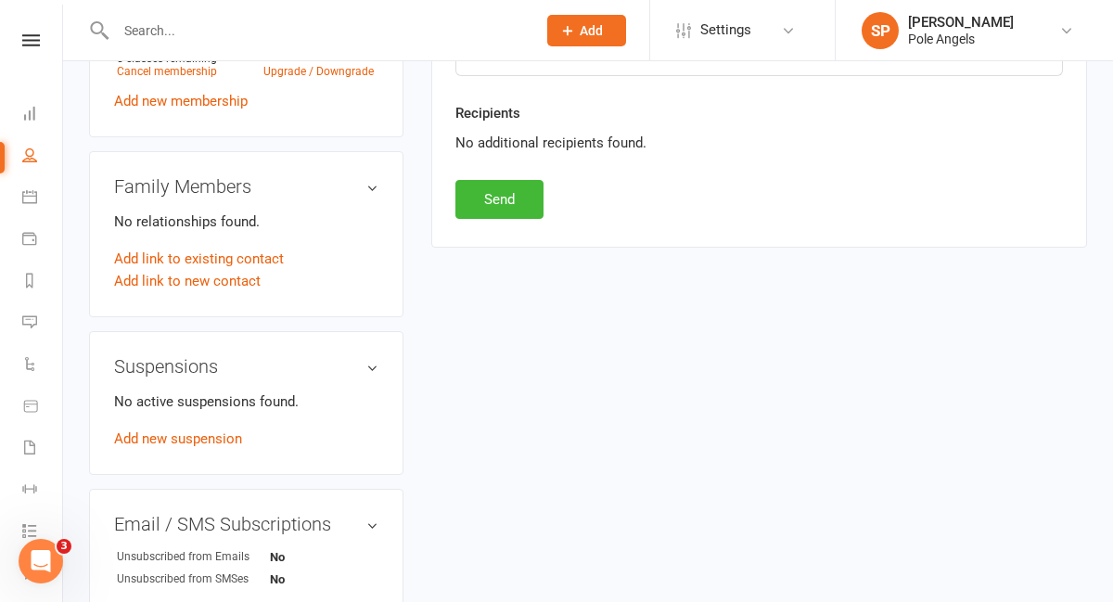
scroll to position [972, 0]
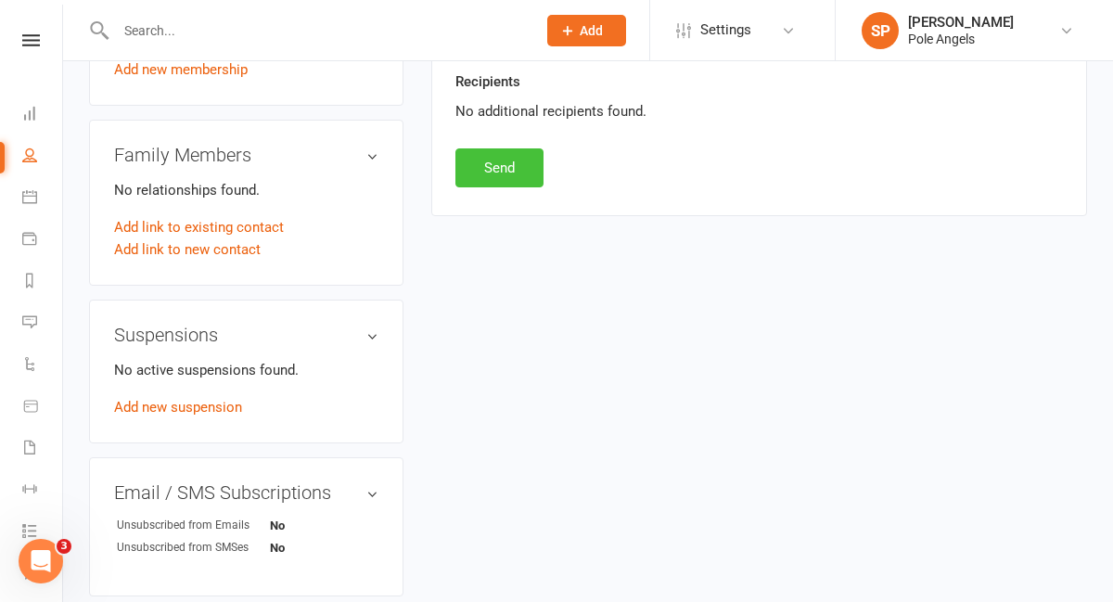
click at [504, 173] on button "Send" at bounding box center [499, 167] width 88 height 39
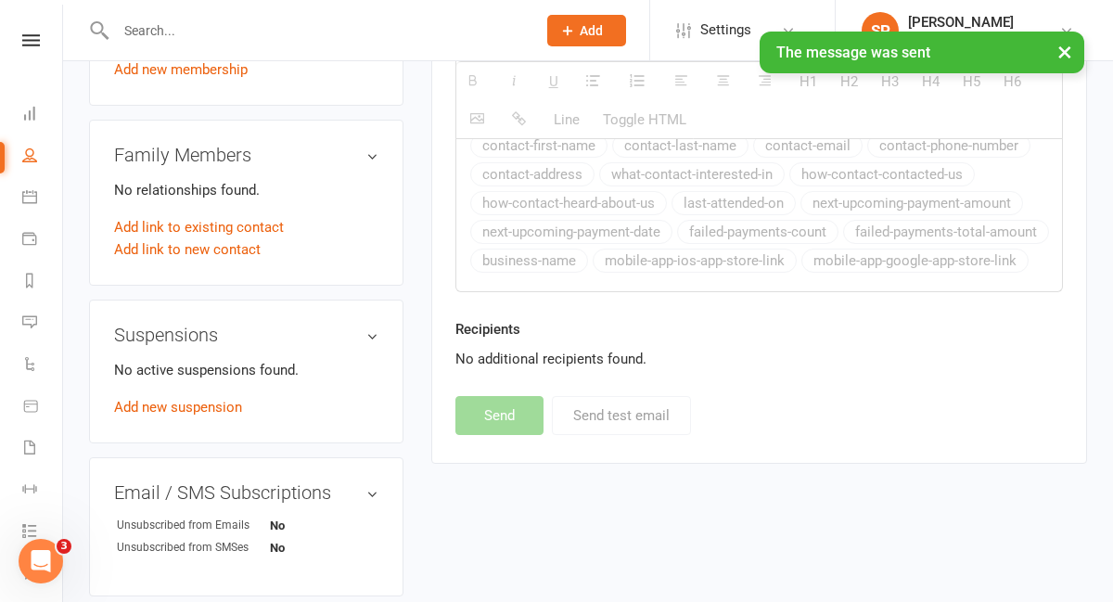
click at [152, 14] on div at bounding box center [306, 30] width 434 height 60
click at [152, 32] on div "× The message was sent" at bounding box center [544, 32] width 1089 height 0
click at [150, 20] on input "text" at bounding box center [316, 31] width 413 height 26
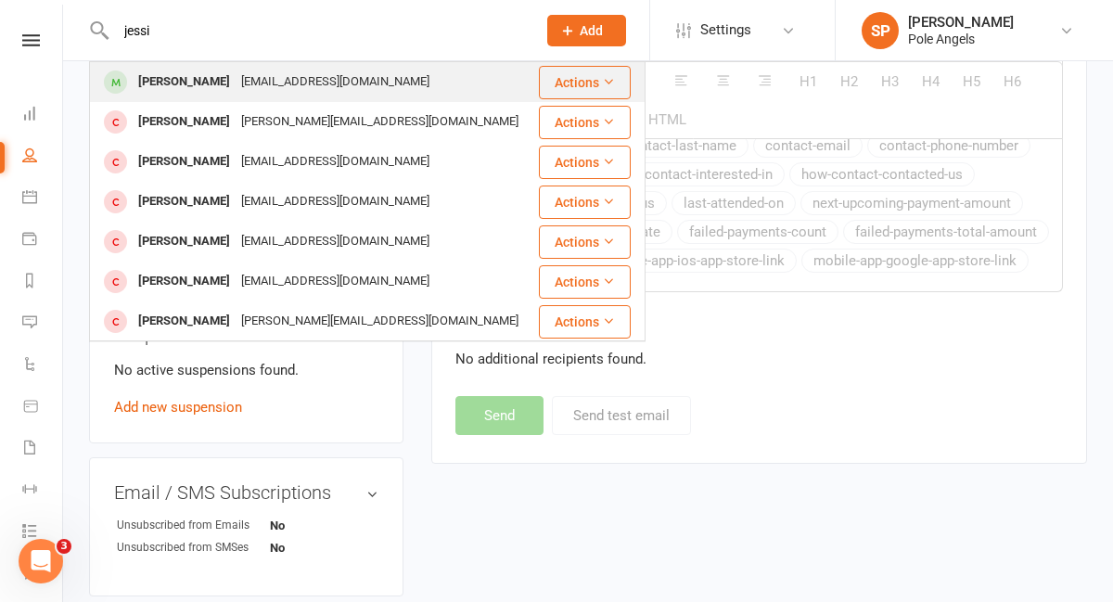
type input "jessi"
click at [172, 76] on div "[PERSON_NAME]" at bounding box center [184, 82] width 103 height 27
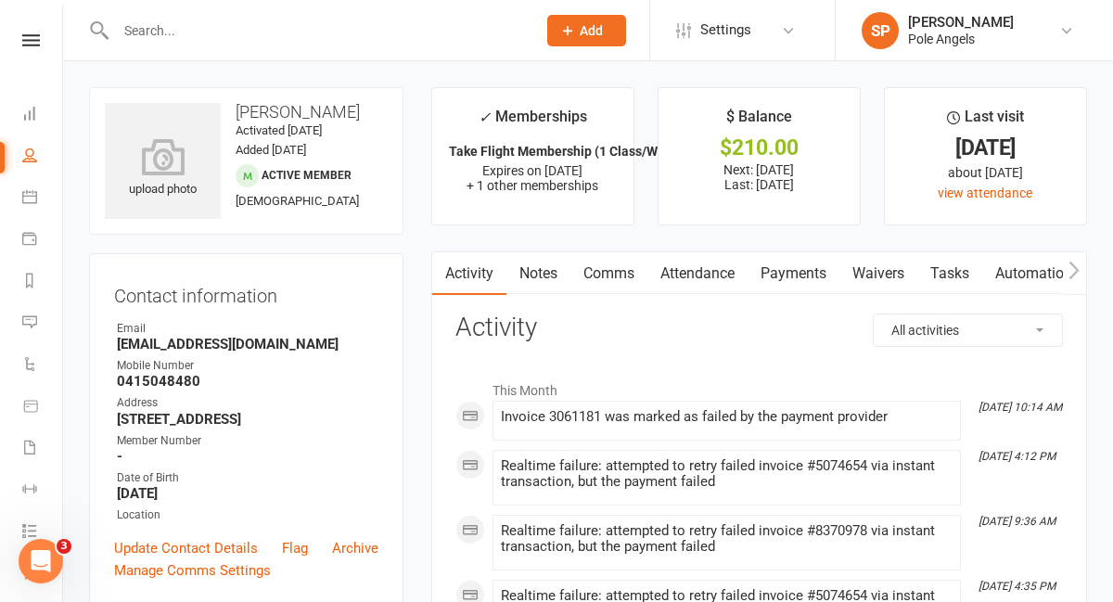
click at [622, 277] on link "Comms" at bounding box center [608, 273] width 77 height 43
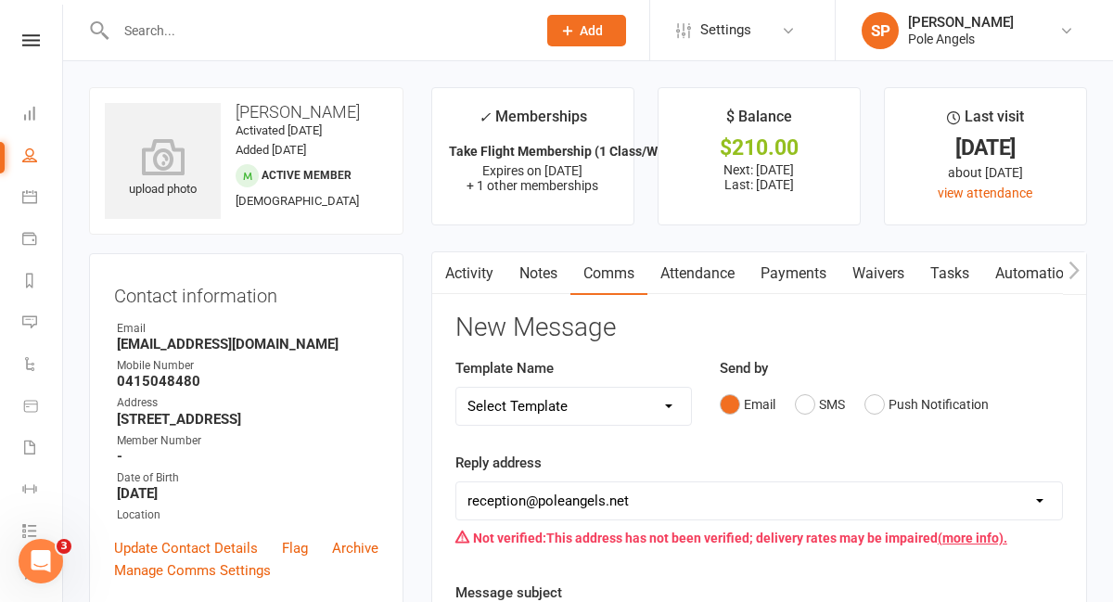
scroll to position [137, 0]
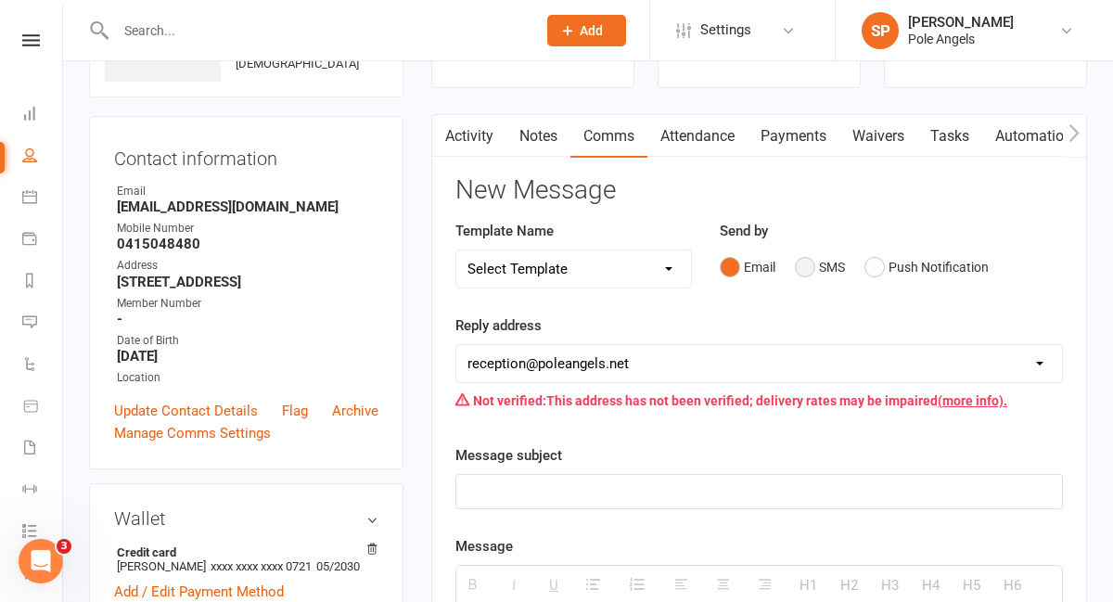
click at [803, 267] on button "SMS" at bounding box center [820, 266] width 50 height 35
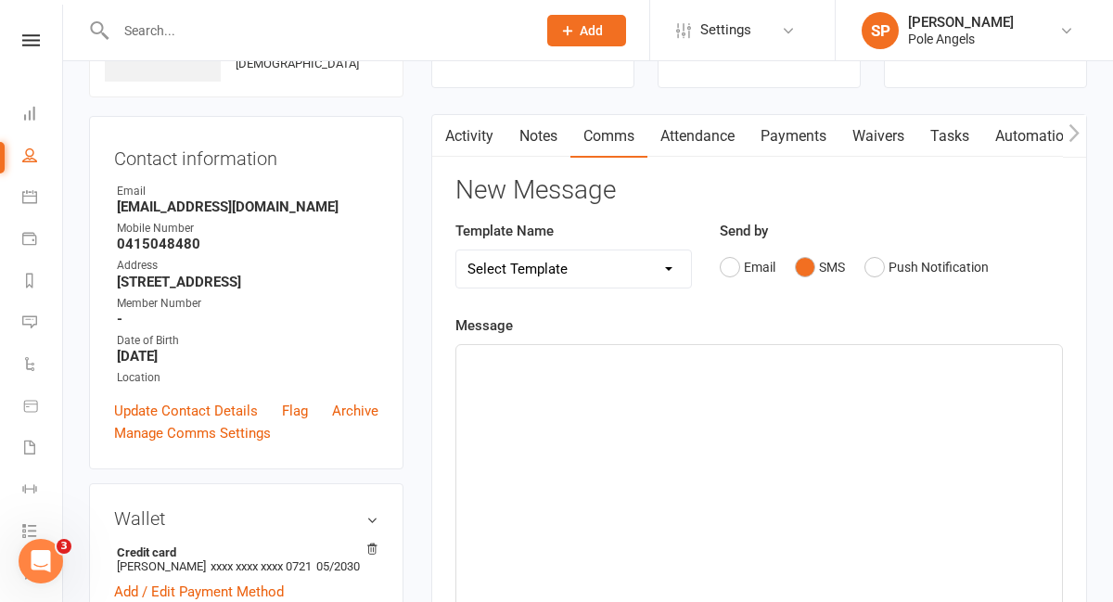
click at [799, 134] on link "Payments" at bounding box center [794, 136] width 92 height 43
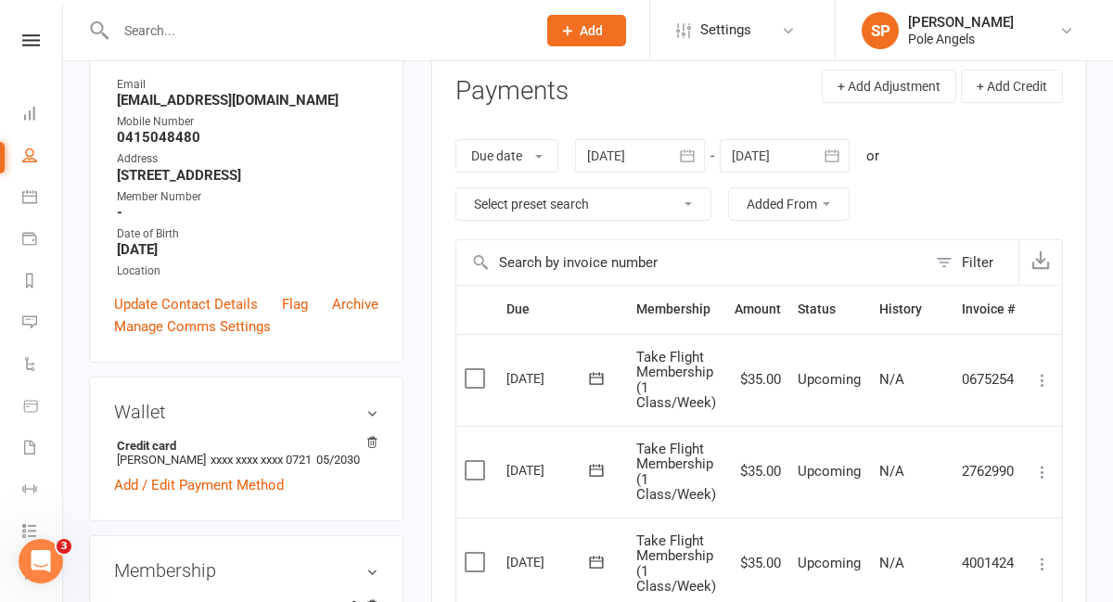
scroll to position [141, 0]
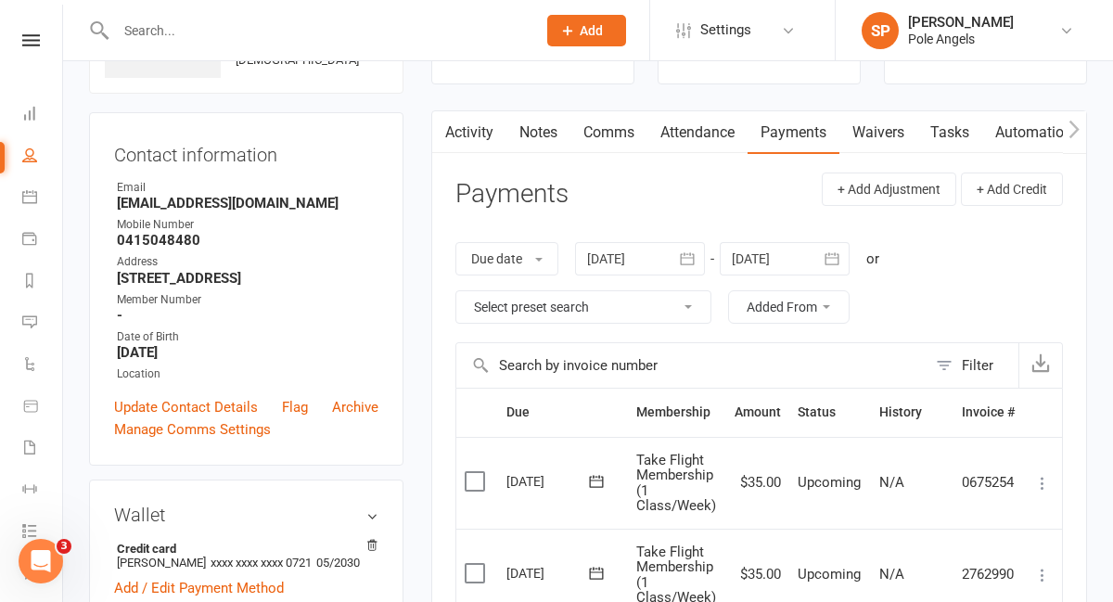
click at [607, 134] on link "Comms" at bounding box center [608, 132] width 77 height 43
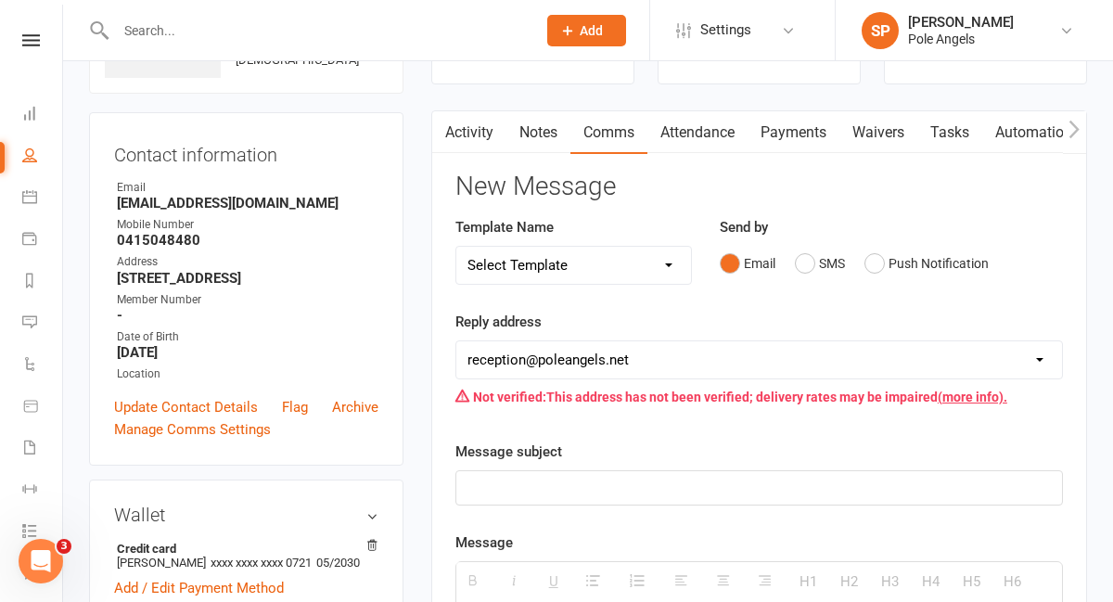
click at [620, 274] on select "Select Template [Email] Confirmation of Class Booking [SMS] New Prospect Follow…" at bounding box center [574, 265] width 236 height 37
click at [456, 247] on select "Select Template [Email] Confirmation of Class Booking [SMS] New Prospect Follow…" at bounding box center [574, 265] width 236 height 37
click at [803, 266] on button "SMS" at bounding box center [820, 263] width 50 height 35
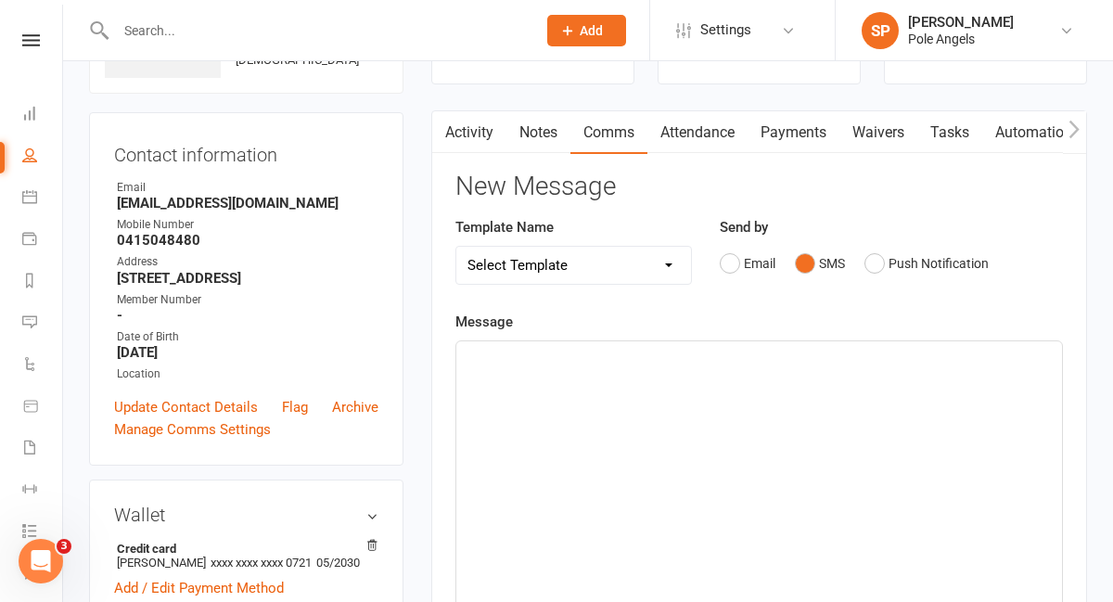
click at [534, 397] on div at bounding box center [759, 480] width 606 height 278
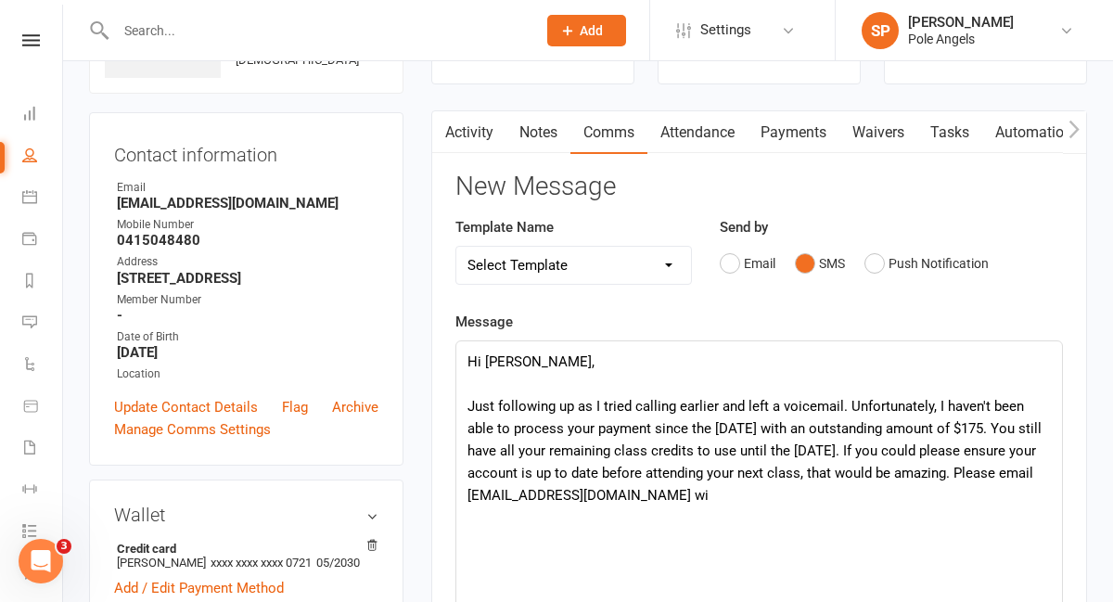
drag, startPoint x: 985, startPoint y: 475, endPoint x: 985, endPoint y: 505, distance: 30.6
click at [985, 505] on p "Just following up as I tried calling earlier and left a voicemail. Unfortunatel…" at bounding box center [758, 450] width 583 height 111
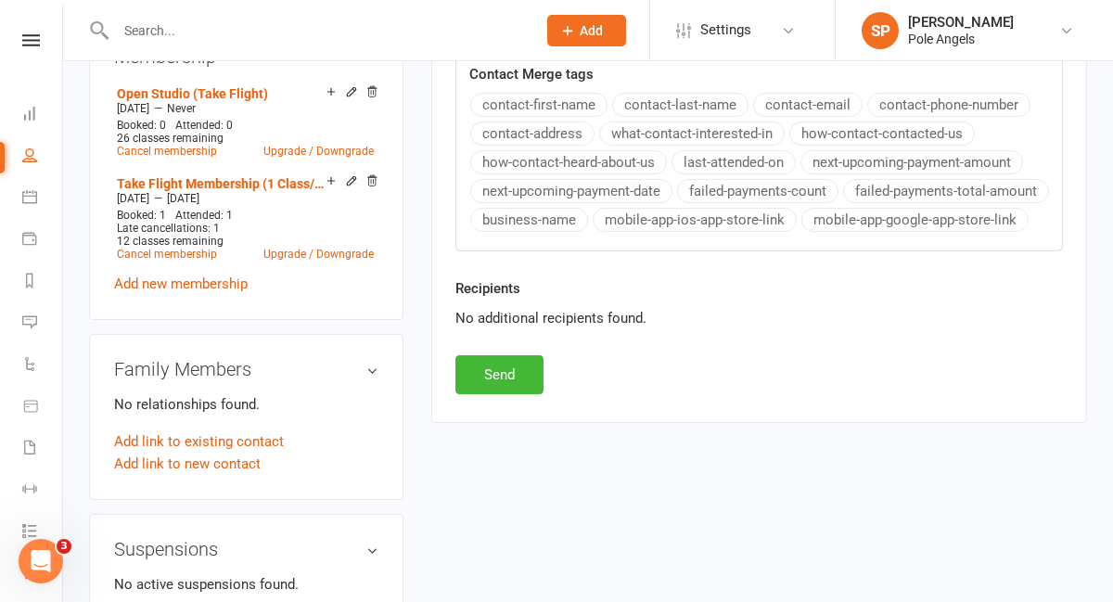
scroll to position [767, 0]
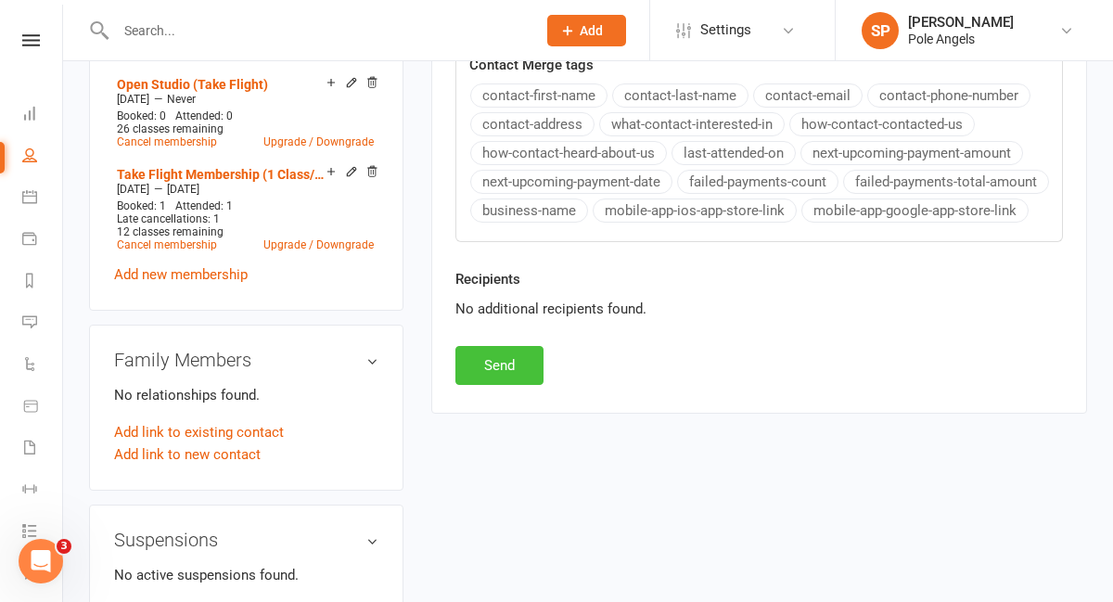
click at [505, 368] on button "Send" at bounding box center [499, 365] width 88 height 39
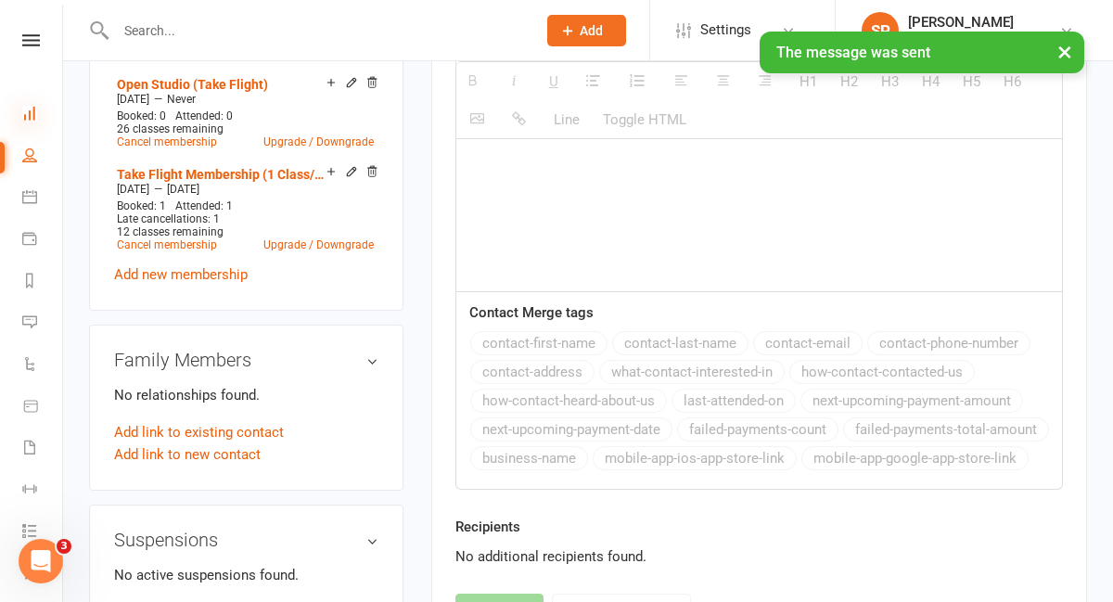
click at [34, 119] on icon at bounding box center [29, 113] width 15 height 15
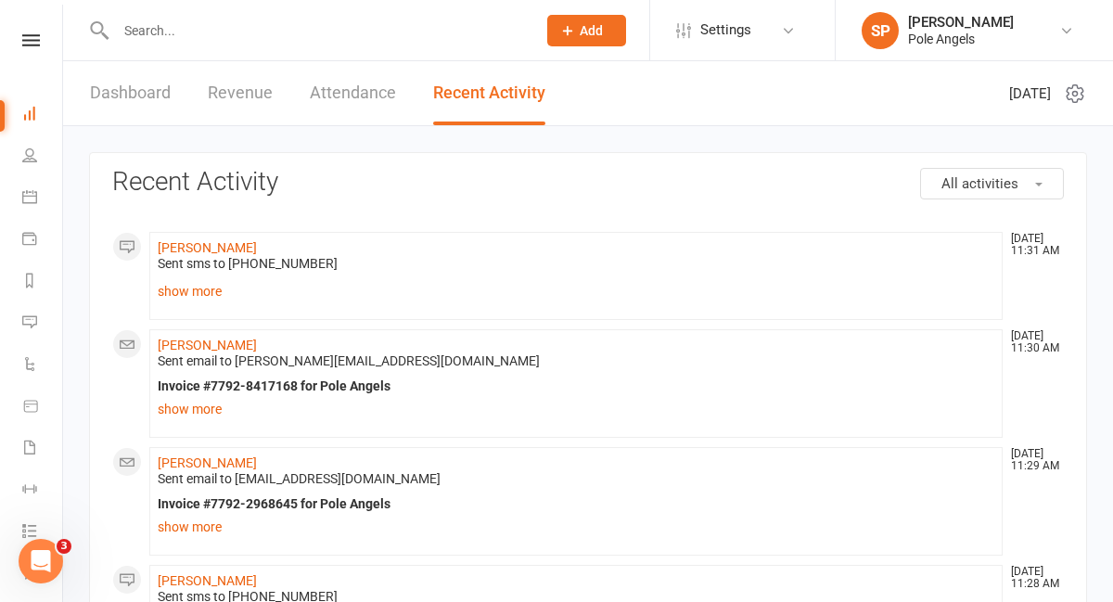
click at [39, 111] on link "Dashboard" at bounding box center [43, 116] width 42 height 42
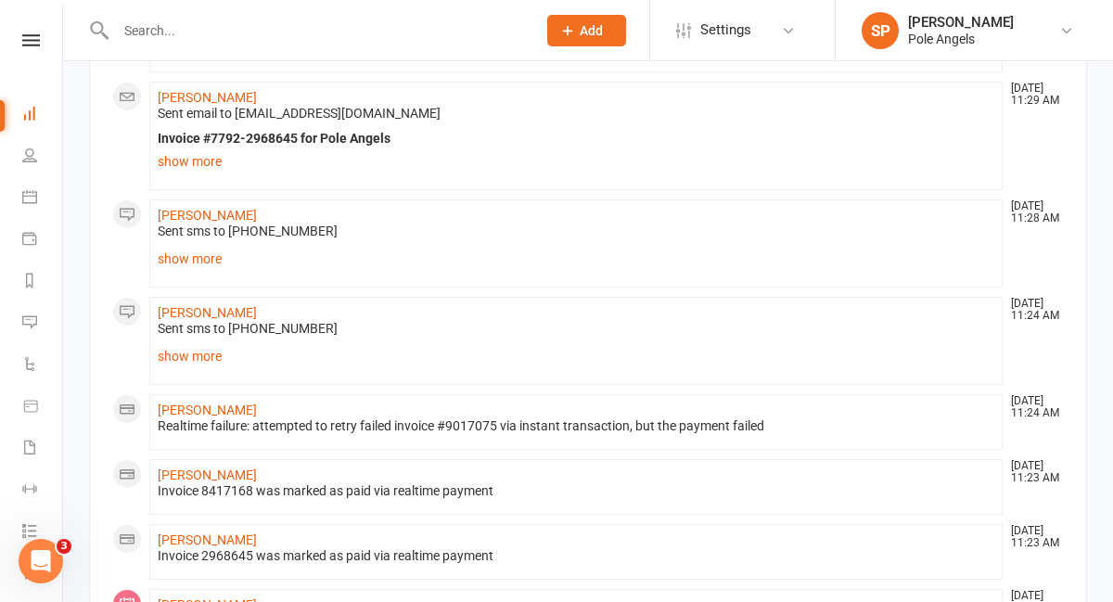
scroll to position [367, 0]
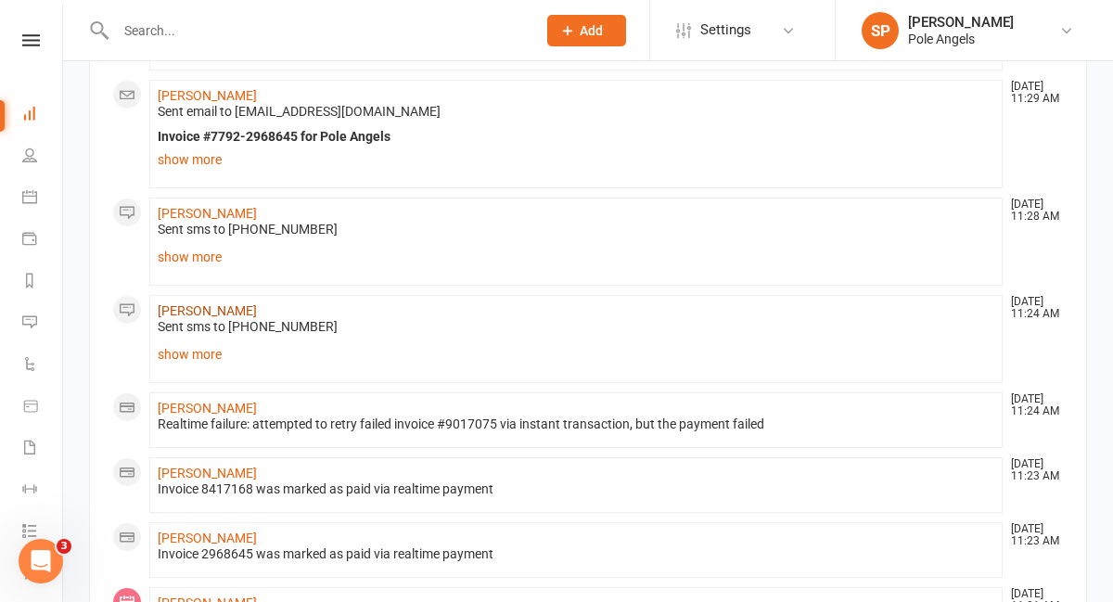
click at [218, 310] on link "[PERSON_NAME]" at bounding box center [207, 310] width 99 height 15
